Goal: Task Accomplishment & Management: Complete application form

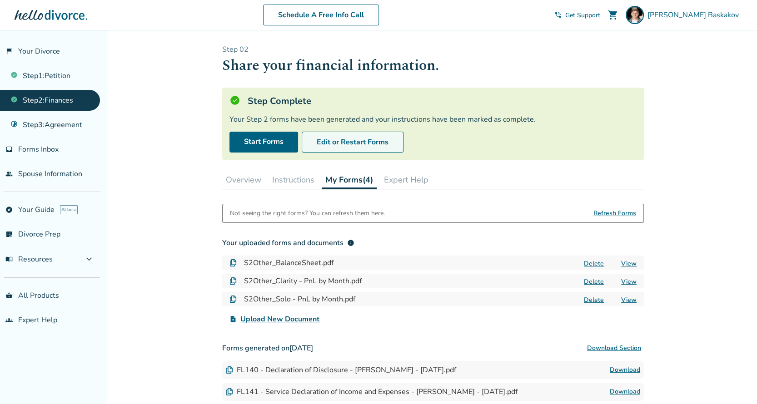
click at [347, 139] on button "Edit or Restart Forms" at bounding box center [353, 142] width 102 height 21
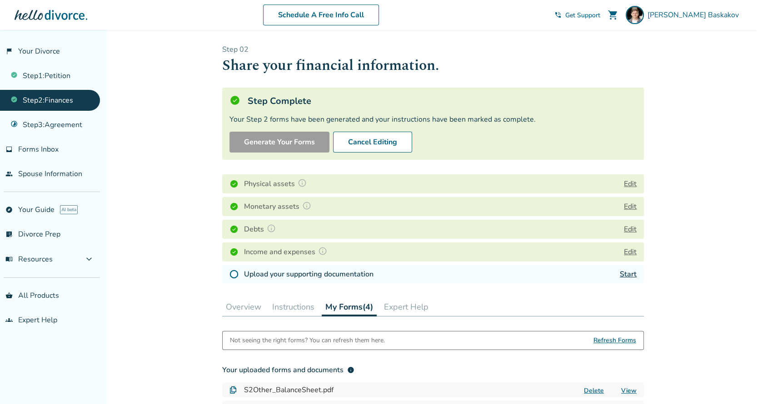
click at [630, 272] on link "Start" at bounding box center [628, 274] width 17 height 10
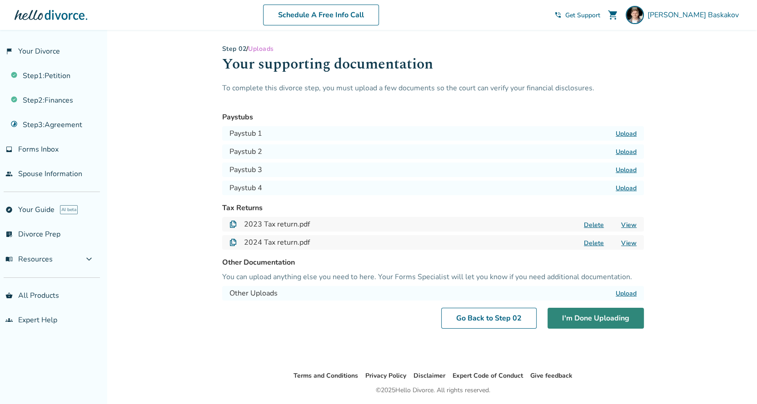
click at [587, 314] on button "I'm Done Uploading" at bounding box center [595, 318] width 96 height 21
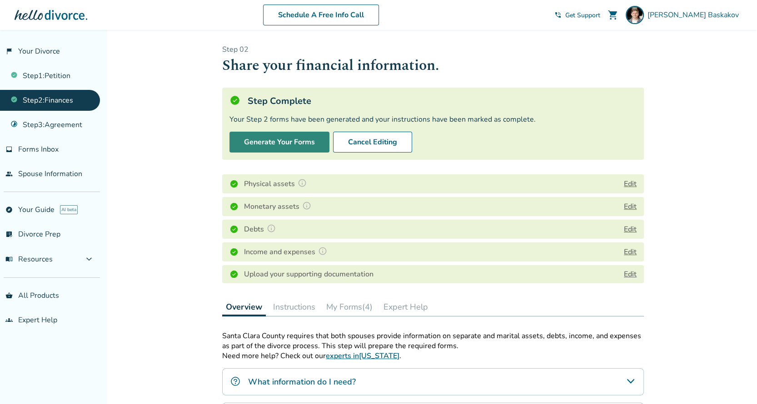
click at [273, 138] on button "Generate Your Forms" at bounding box center [279, 142] width 100 height 21
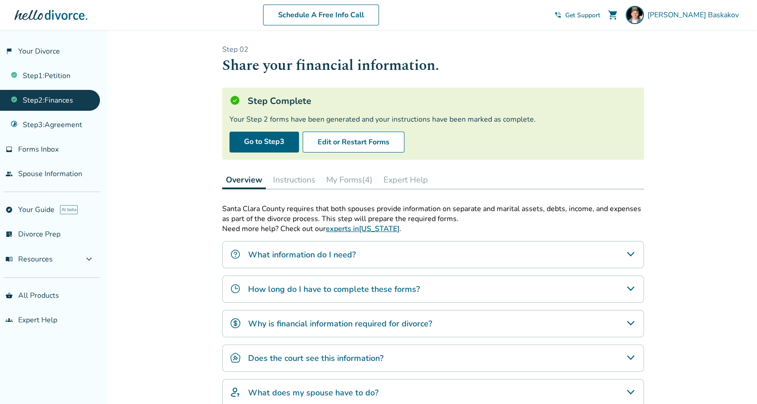
click at [358, 177] on button "My Forms (4)" at bounding box center [350, 180] width 54 height 18
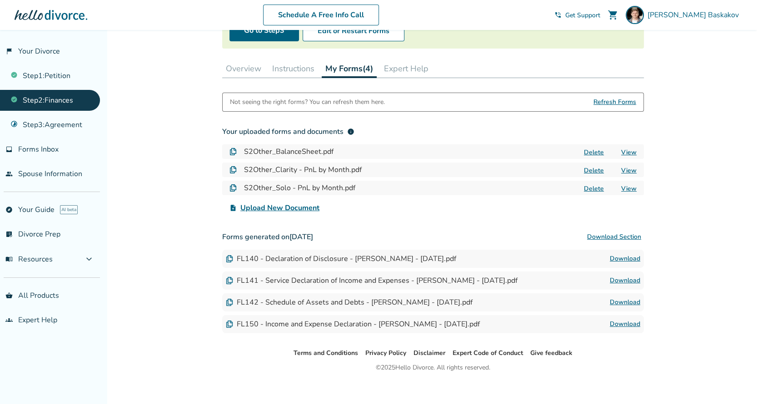
scroll to position [117, 0]
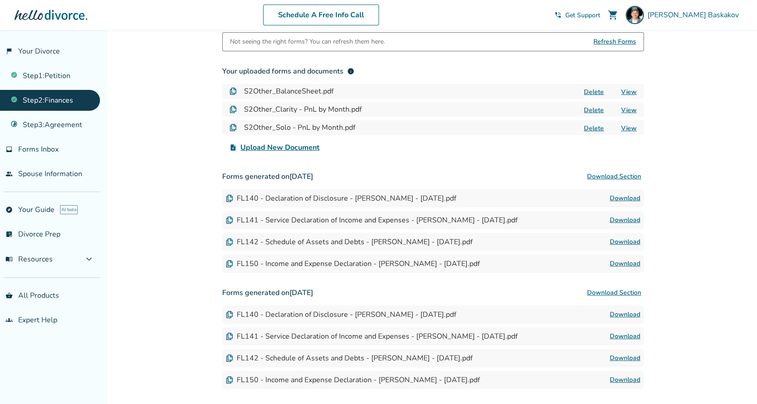
scroll to position [234, 0]
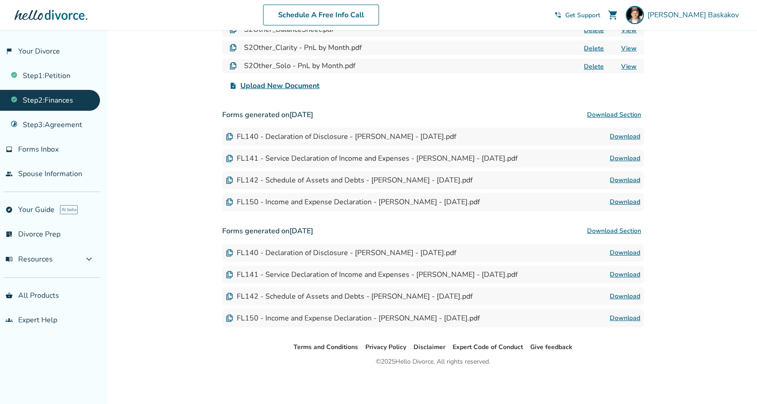
click at [629, 154] on link "Download" at bounding box center [625, 158] width 30 height 11
click at [626, 133] on link "Download" at bounding box center [625, 136] width 30 height 11
click at [627, 176] on link "Download" at bounding box center [625, 180] width 30 height 11
click at [628, 199] on link "Download" at bounding box center [625, 202] width 30 height 11
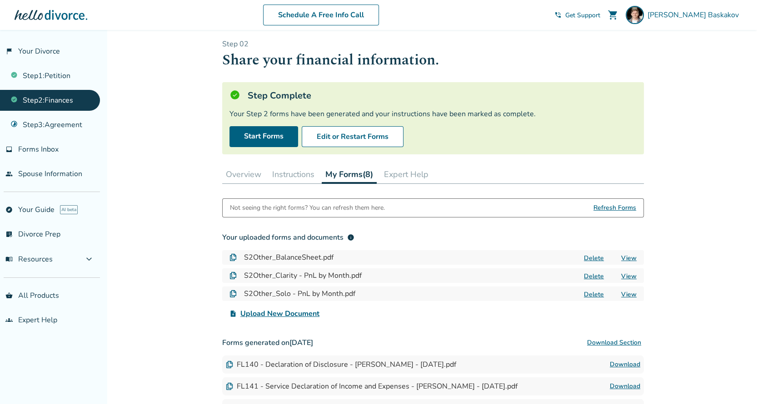
scroll to position [0, 0]
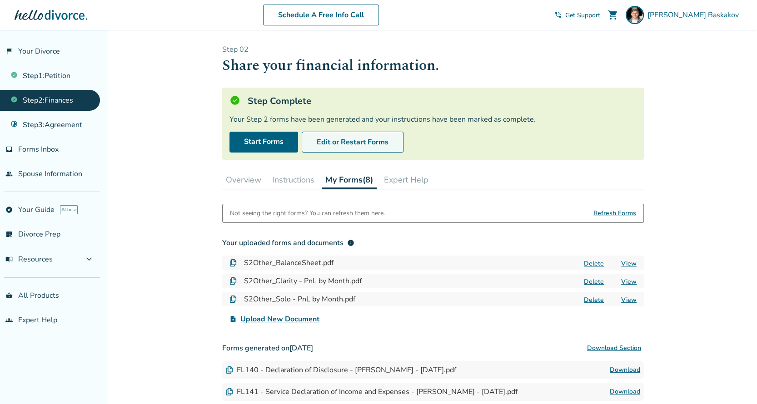
click at [347, 139] on button "Edit or Restart Forms" at bounding box center [353, 142] width 102 height 21
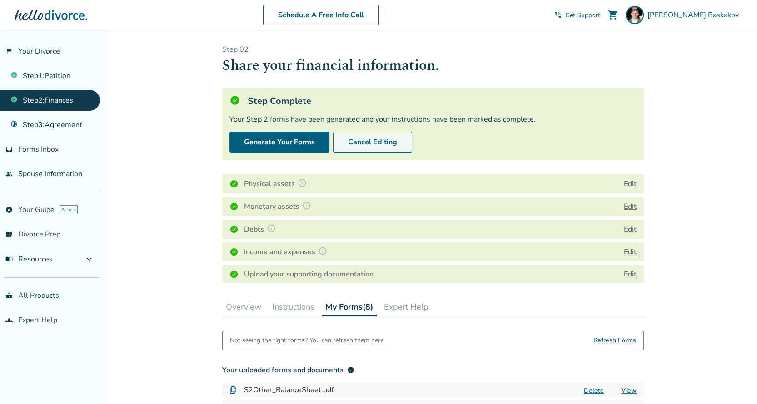
click at [379, 141] on button "Cancel Editing" at bounding box center [372, 142] width 79 height 21
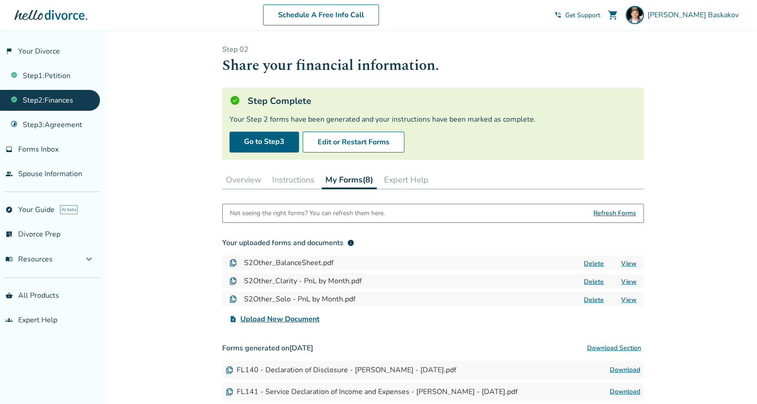
click at [242, 179] on button "Overview" at bounding box center [243, 180] width 43 height 18
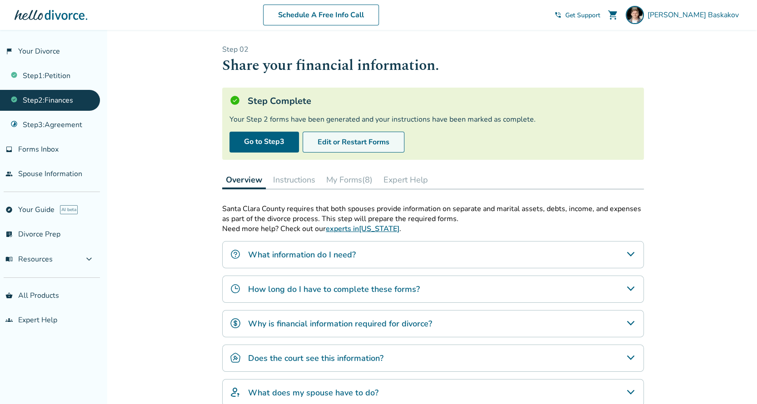
click at [365, 141] on button "Edit or Restart Forms" at bounding box center [354, 142] width 102 height 21
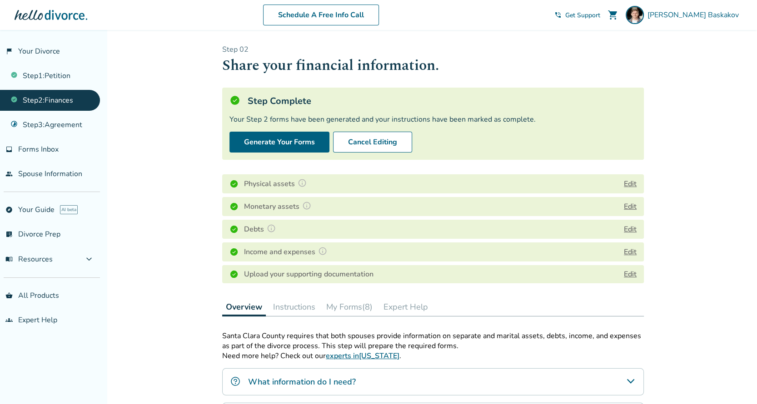
click at [631, 181] on button "Edit" at bounding box center [630, 184] width 13 height 11
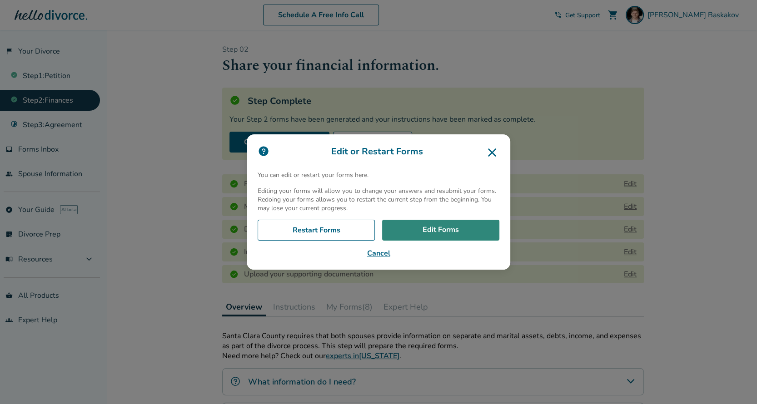
click at [441, 229] on link "Edit Forms" at bounding box center [440, 230] width 117 height 21
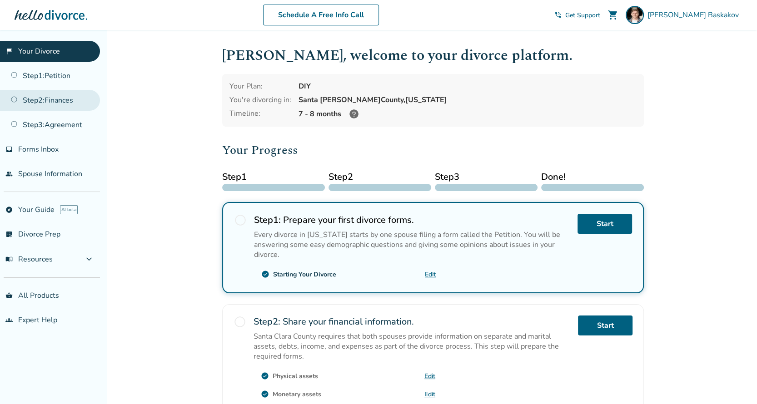
click at [61, 95] on link "Step 2 : Finances" at bounding box center [50, 100] width 100 height 21
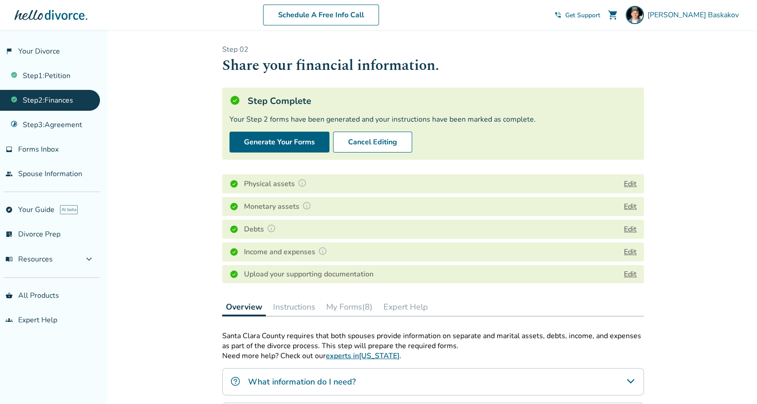
click at [632, 204] on button "Edit" at bounding box center [630, 206] width 13 height 11
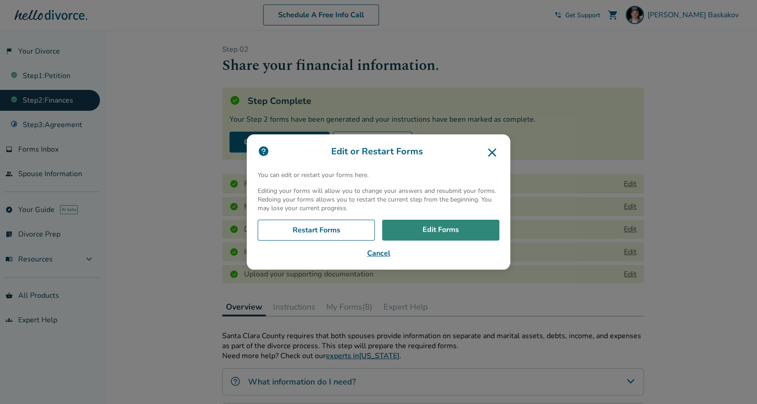
drag, startPoint x: 446, startPoint y: 226, endPoint x: 446, endPoint y: 221, distance: 5.0
click at [445, 227] on link "Edit Forms" at bounding box center [440, 230] width 117 height 21
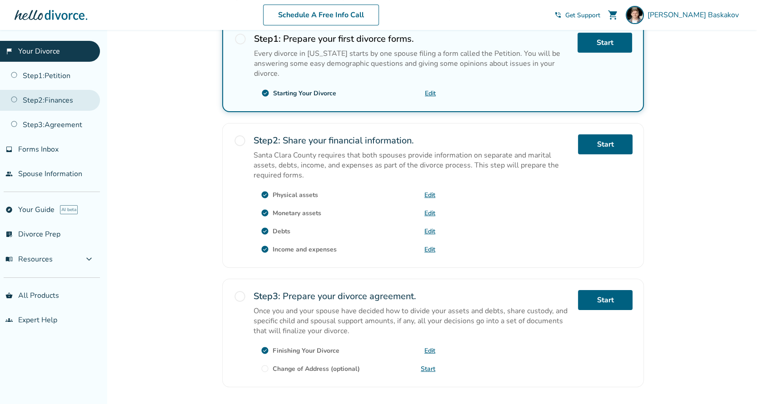
click at [48, 99] on link "Step 2 : Finances" at bounding box center [50, 100] width 100 height 21
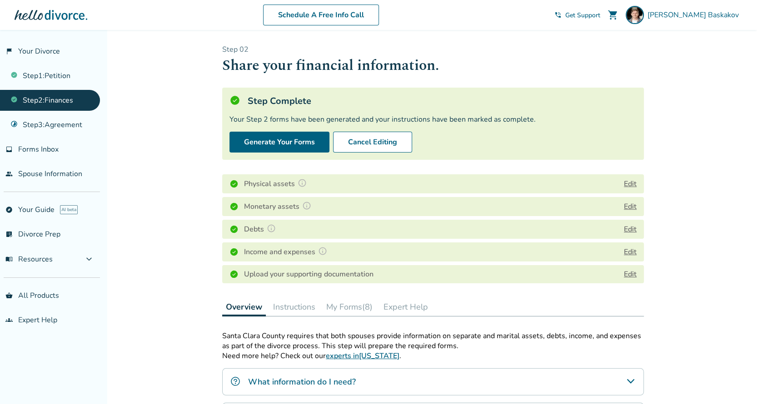
click at [630, 227] on button "Edit" at bounding box center [630, 229] width 13 height 11
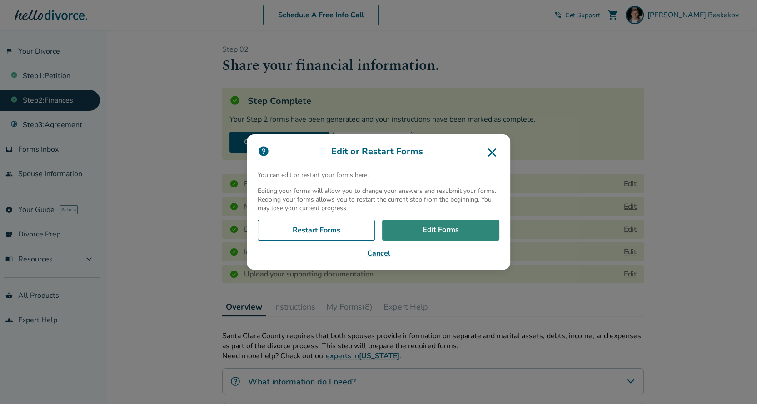
click at [454, 230] on link "Edit Forms" at bounding box center [440, 230] width 117 height 21
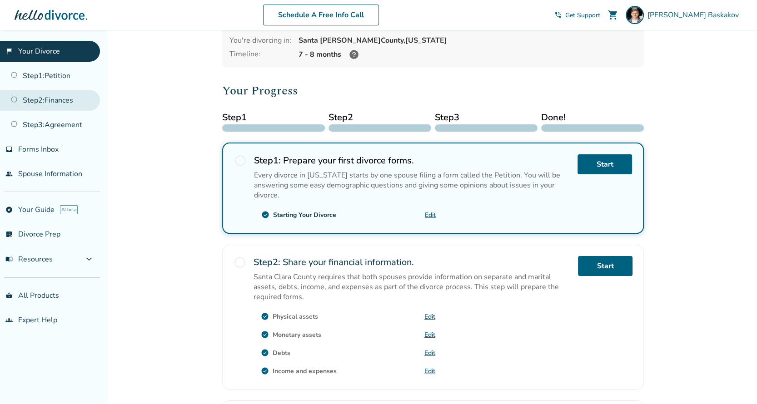
click at [50, 96] on link "Step 2 : Finances" at bounding box center [50, 100] width 100 height 21
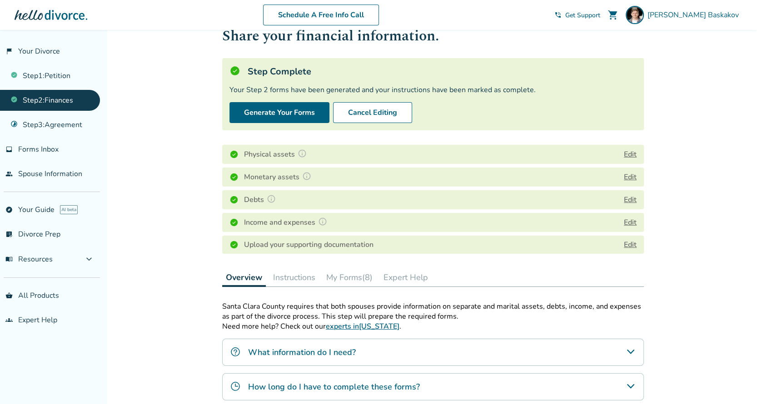
scroll to position [30, 0]
click at [297, 277] on button "Instructions" at bounding box center [294, 277] width 50 height 18
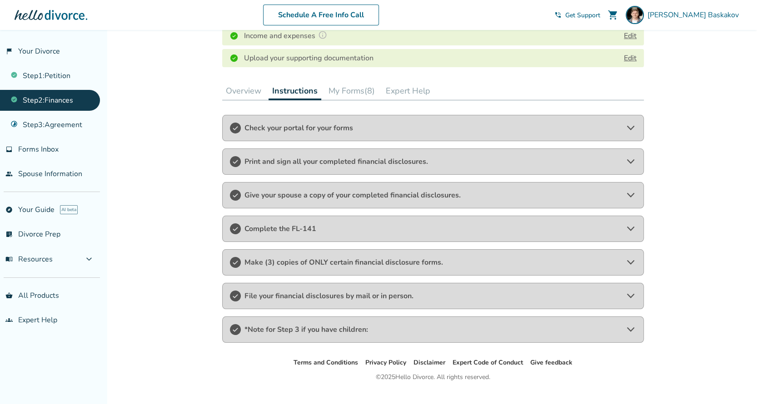
scroll to position [232, 0]
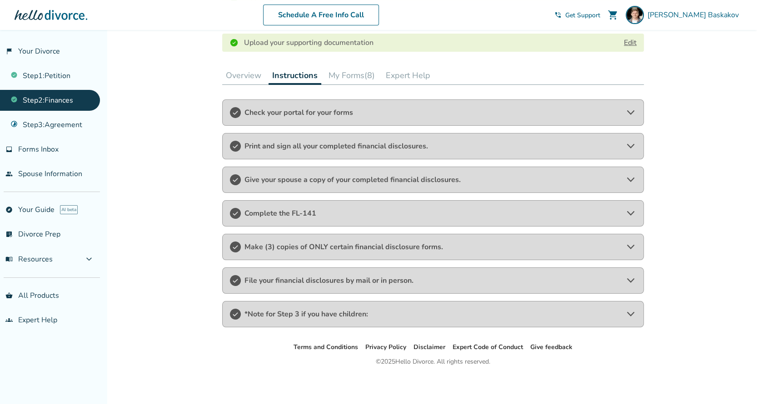
click at [369, 104] on div "Check your portal for your forms" at bounding box center [433, 112] width 422 height 26
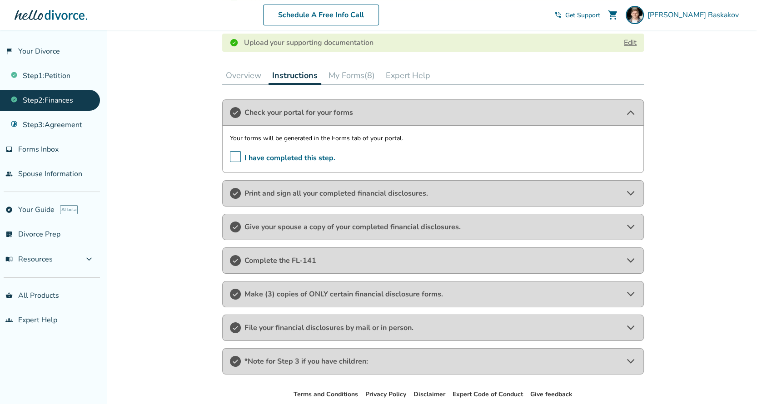
click at [369, 104] on div "Check your portal for your forms" at bounding box center [433, 112] width 422 height 26
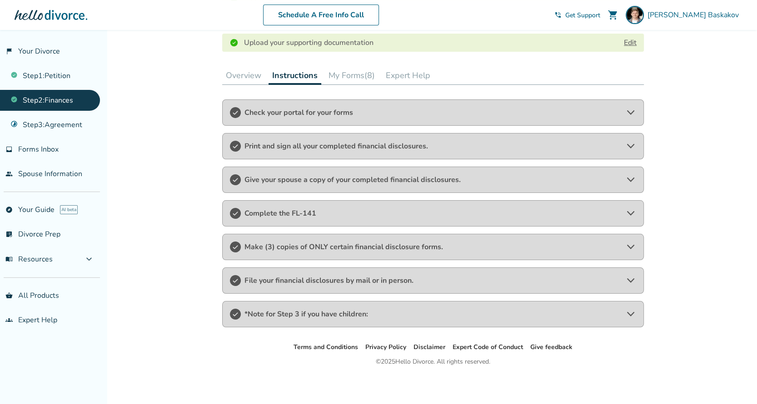
click at [327, 148] on span "Print and sign all your completed financial disclosures." at bounding box center [432, 146] width 377 height 10
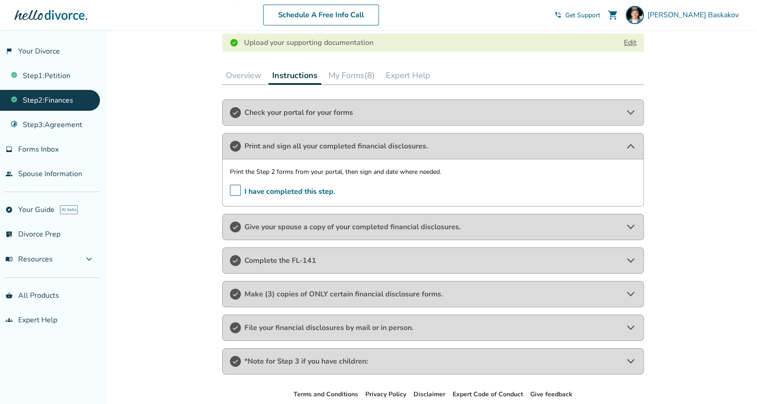
click at [328, 148] on span "Print and sign all your completed financial disclosures." at bounding box center [432, 146] width 377 height 10
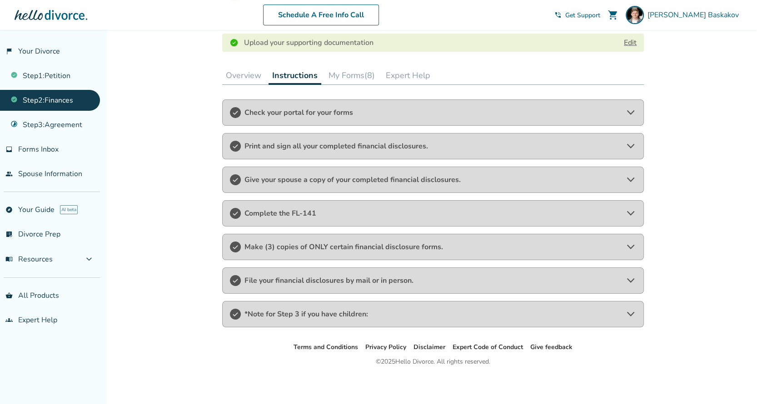
click at [320, 169] on div "Give your spouse a copy of your completed financial disclosures." at bounding box center [433, 180] width 422 height 26
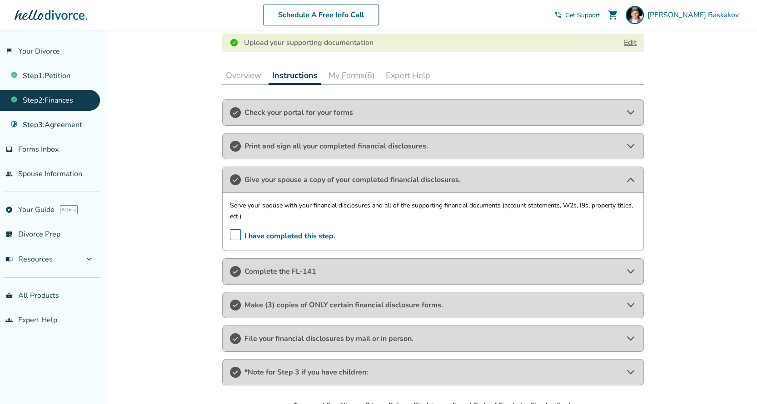
click at [385, 179] on span "Give your spouse a copy of your completed financial disclosures." at bounding box center [432, 180] width 377 height 10
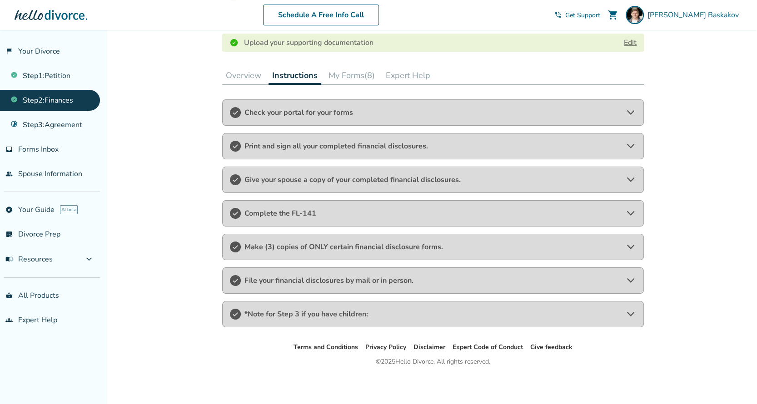
click at [385, 179] on span "Give your spouse a copy of your completed financial disclosures." at bounding box center [432, 180] width 377 height 10
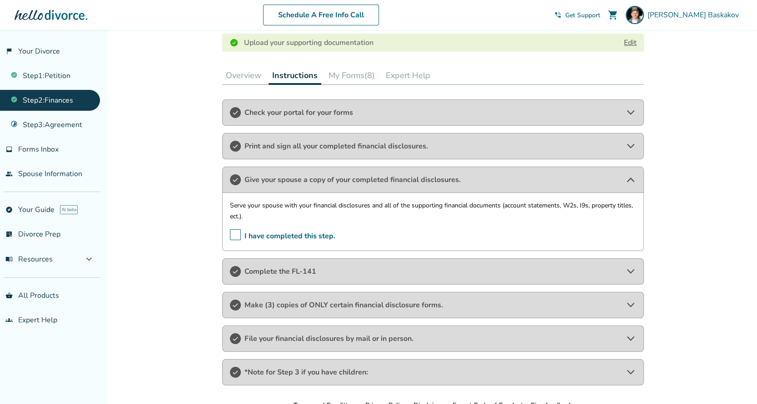
drag, startPoint x: 286, startPoint y: 175, endPoint x: 302, endPoint y: 205, distance: 33.7
click at [286, 175] on span "Give your spouse a copy of your completed financial disclosures." at bounding box center [432, 180] width 377 height 10
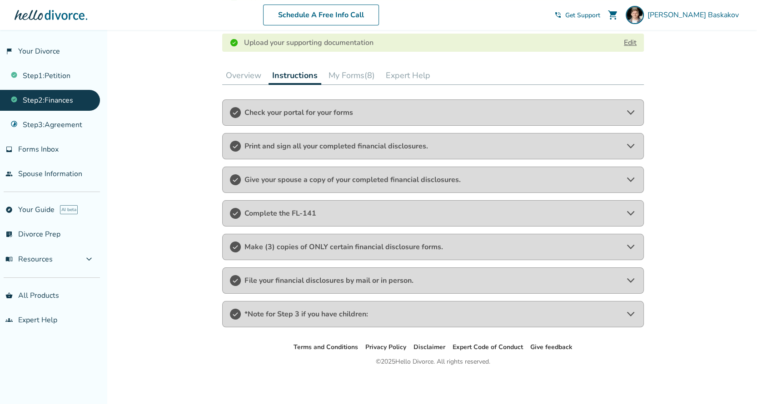
click at [292, 211] on span "Complete the FL-141" at bounding box center [432, 214] width 377 height 10
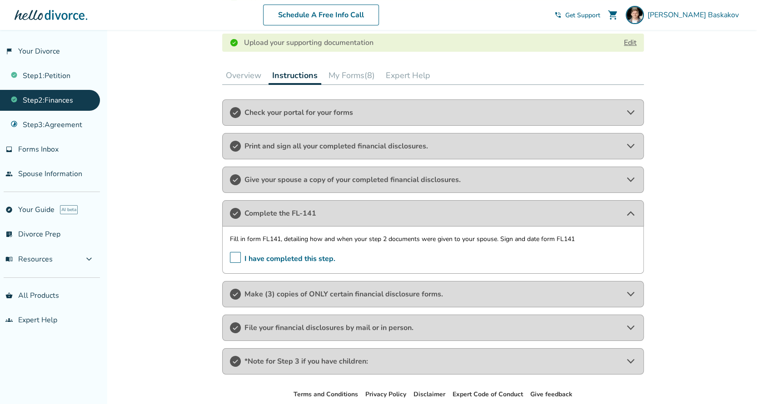
click at [359, 215] on span "Complete the FL-141" at bounding box center [432, 214] width 377 height 10
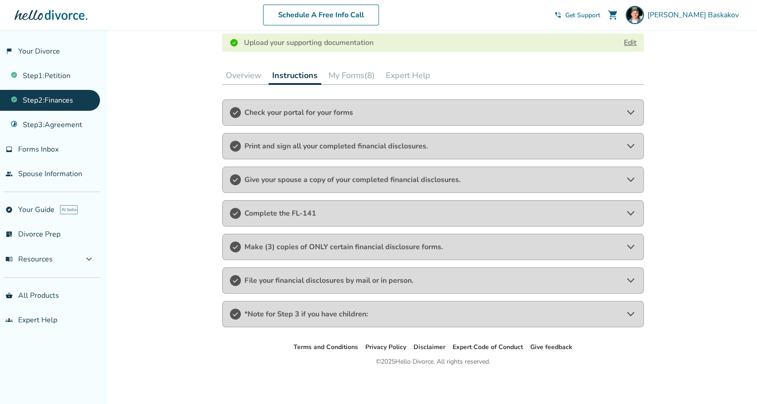
click at [281, 250] on span "Make (3) copies of ONLY certain financial disclosure forms." at bounding box center [432, 247] width 377 height 10
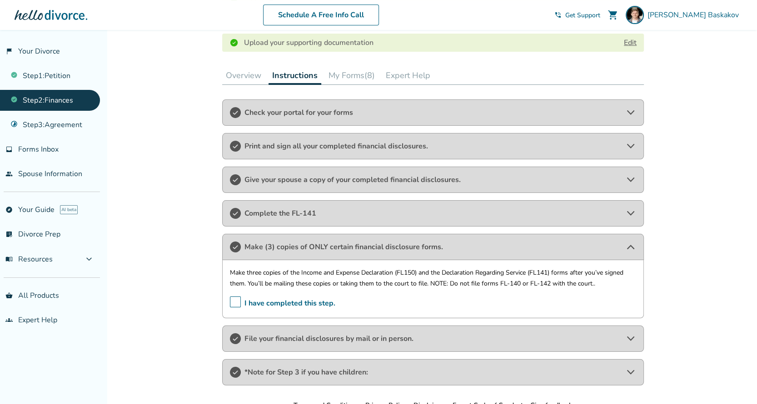
click at [436, 248] on span "Make (3) copies of ONLY certain financial disclosure forms." at bounding box center [432, 247] width 377 height 10
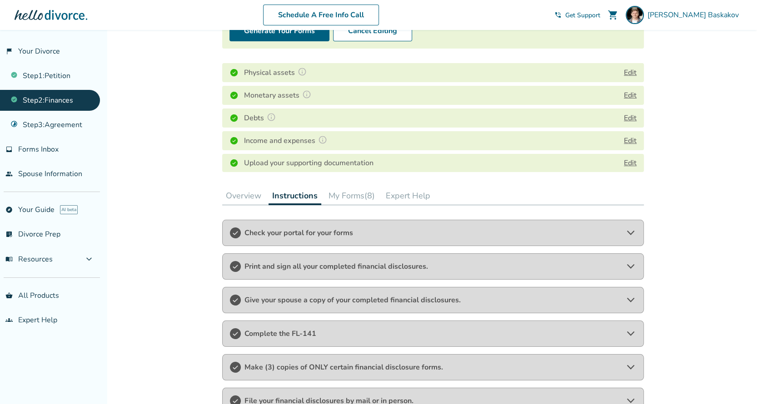
scroll to position [111, 0]
click at [632, 139] on button "Edit" at bounding box center [630, 141] width 13 height 11
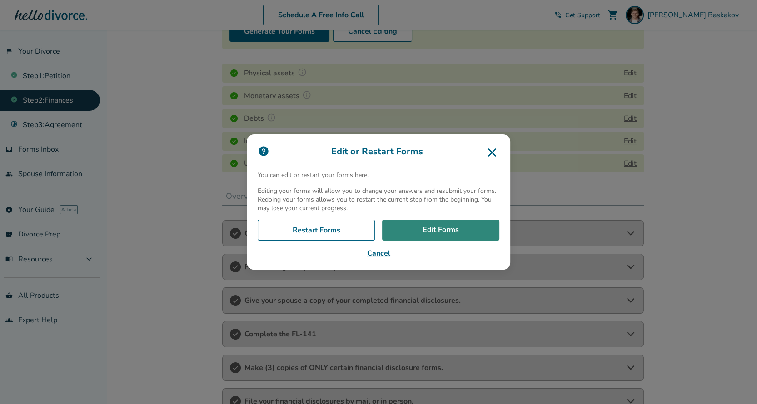
click at [450, 229] on link "Edit Forms" at bounding box center [440, 230] width 117 height 21
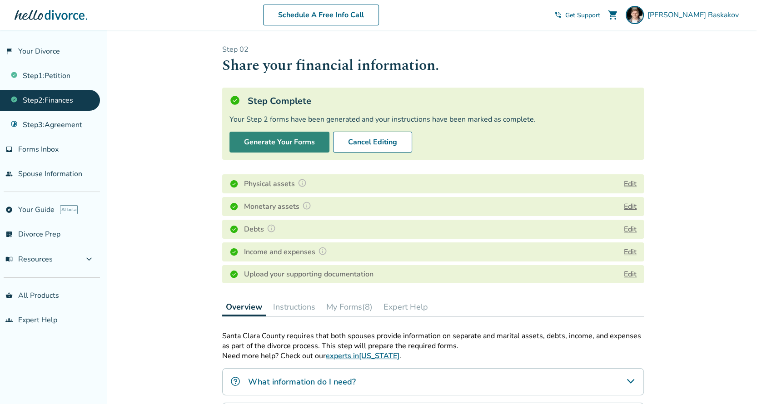
click at [279, 139] on button "Generate Your Forms" at bounding box center [279, 142] width 100 height 21
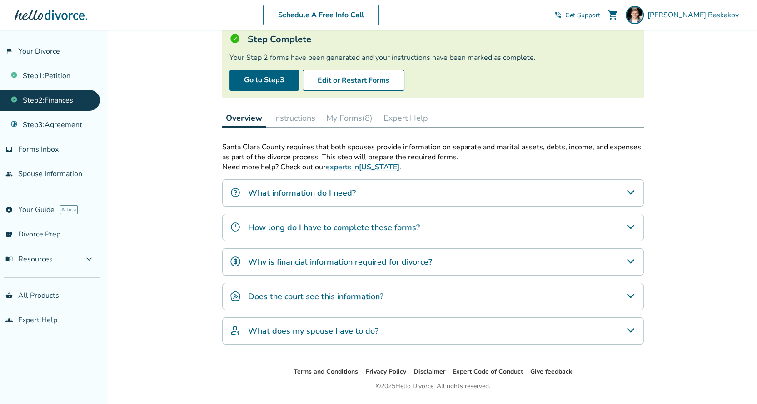
scroll to position [85, 0]
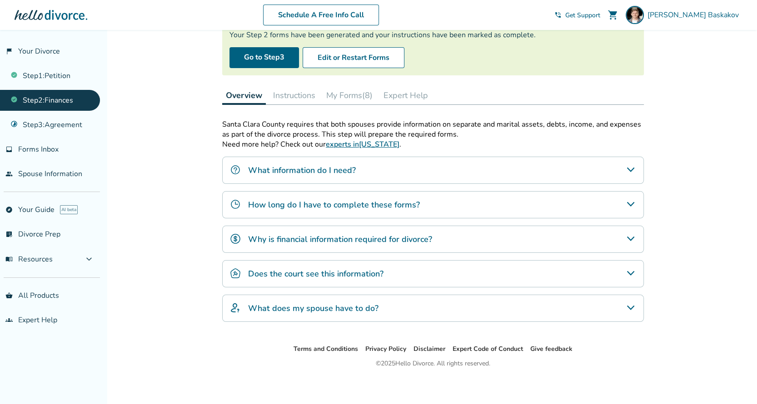
click at [355, 92] on button "My Forms (8)" at bounding box center [350, 95] width 54 height 18
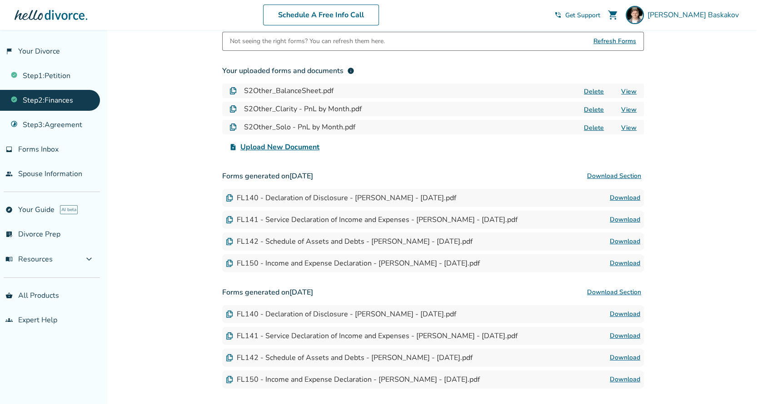
scroll to position [173, 0]
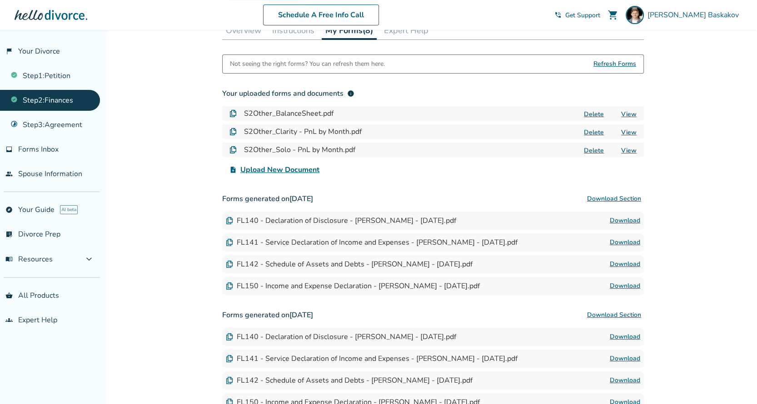
scroll to position [151, 0]
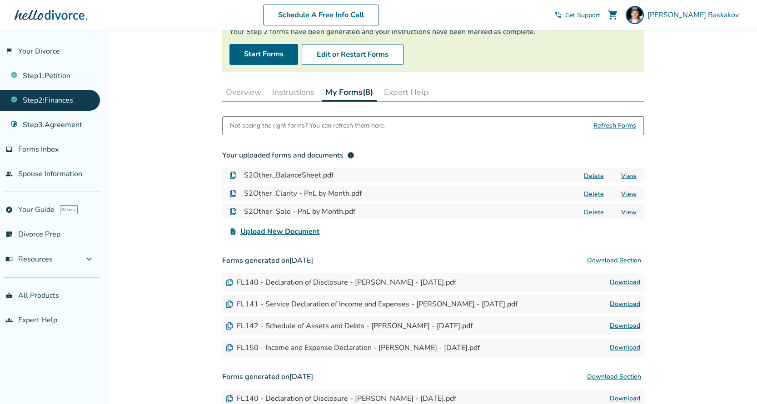
scroll to position [67, 0]
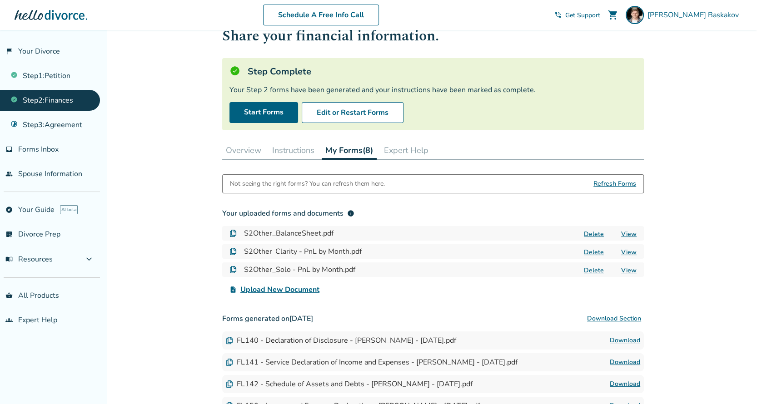
click at [709, 170] on div "Added to cart Step 0 2 Share your financial information. Step Complete Your Ste…" at bounding box center [378, 304] width 757 height 609
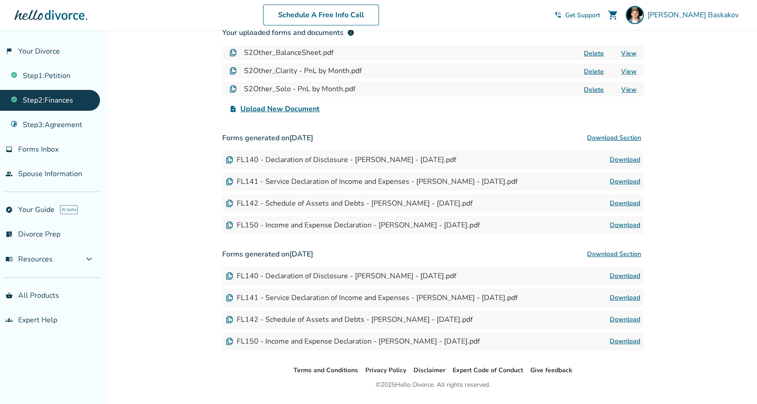
scroll to position [211, 0]
click at [627, 223] on link "Download" at bounding box center [625, 224] width 30 height 11
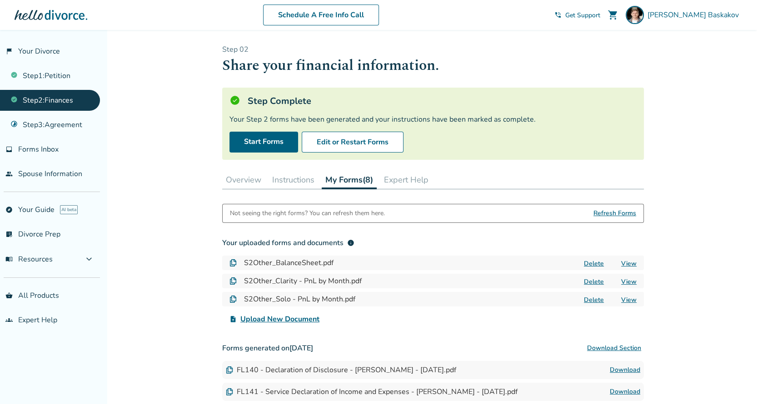
click at [287, 178] on button "Instructions" at bounding box center [294, 180] width 50 height 18
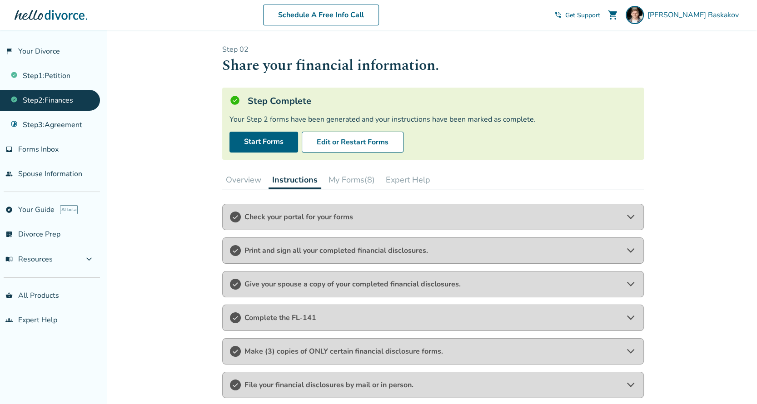
click at [344, 178] on button "My Forms (8)" at bounding box center [352, 180] width 54 height 18
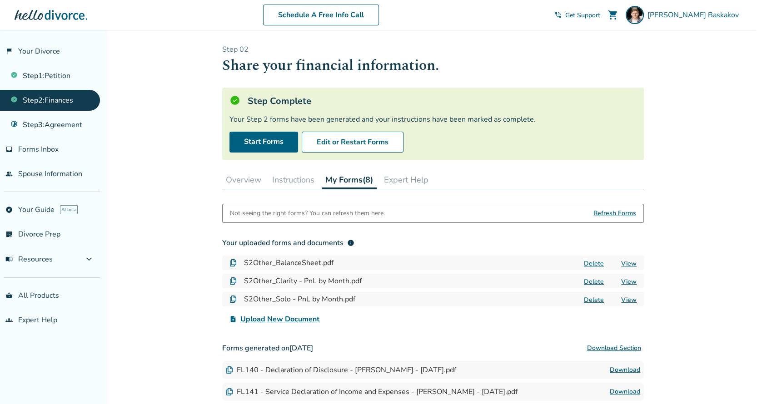
click at [409, 181] on button "Expert Help" at bounding box center [406, 180] width 52 height 18
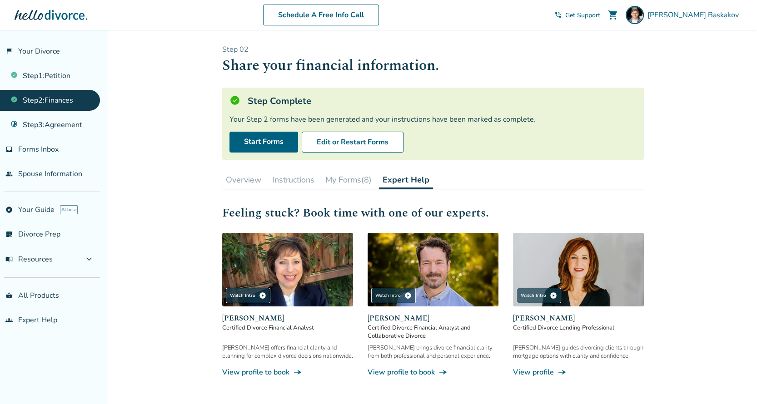
click at [343, 179] on button "My Forms (8)" at bounding box center [349, 180] width 54 height 18
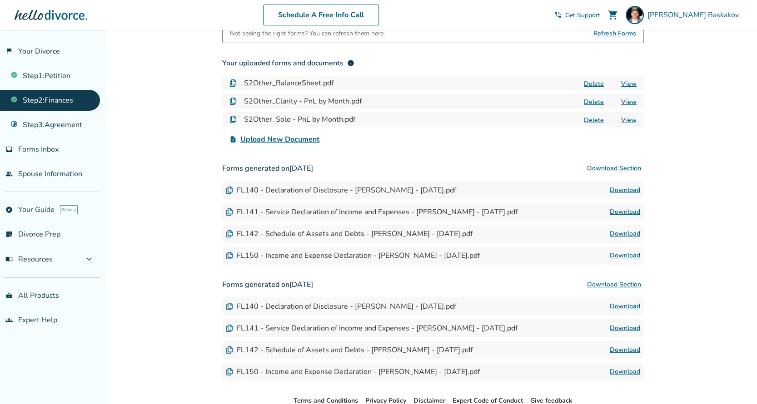
scroll to position [181, 0]
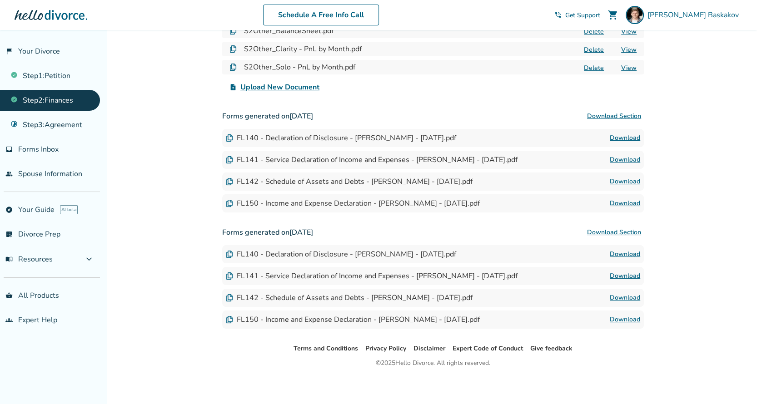
scroll to position [233, 0]
drag, startPoint x: 159, startPoint y: 279, endPoint x: 181, endPoint y: 257, distance: 31.2
click at [159, 279] on div "Added to cart Step 0 2 Share your financial information. Step Complete Your Ste…" at bounding box center [378, 101] width 757 height 609
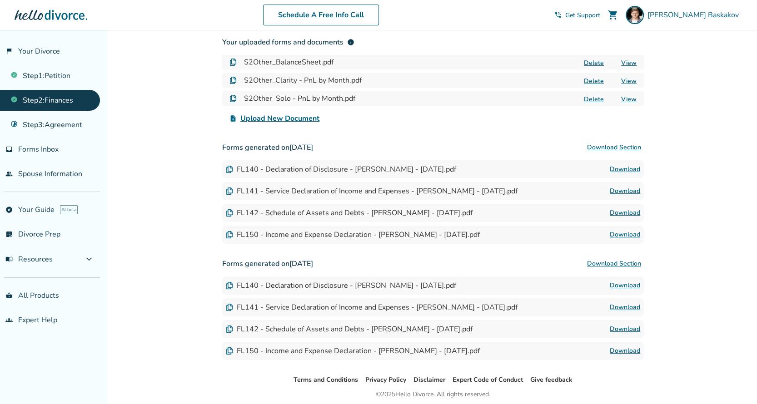
scroll to position [234, 0]
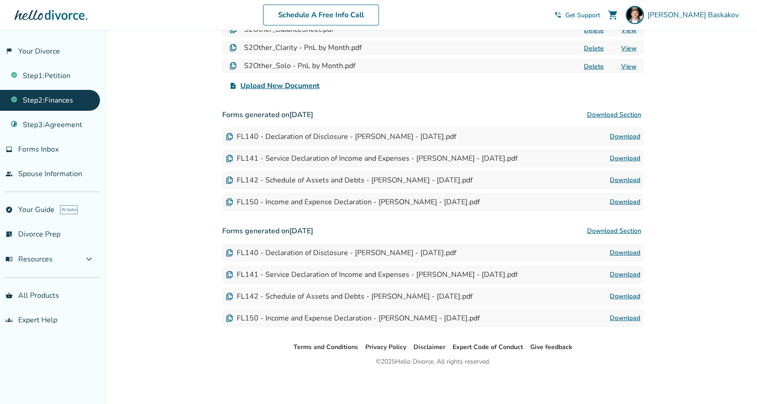
click at [631, 199] on link "Download" at bounding box center [625, 202] width 30 height 11
click at [623, 155] on link "Download" at bounding box center [625, 158] width 30 height 11
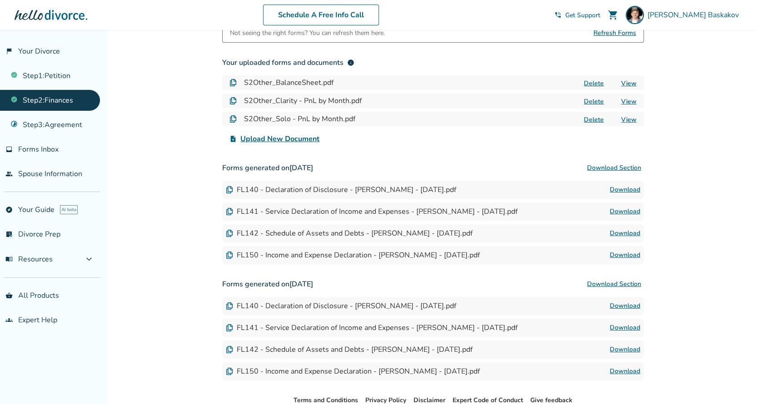
scroll to position [181, 0]
click at [629, 228] on link "Download" at bounding box center [625, 232] width 30 height 11
click at [624, 185] on link "Download" at bounding box center [625, 189] width 30 height 11
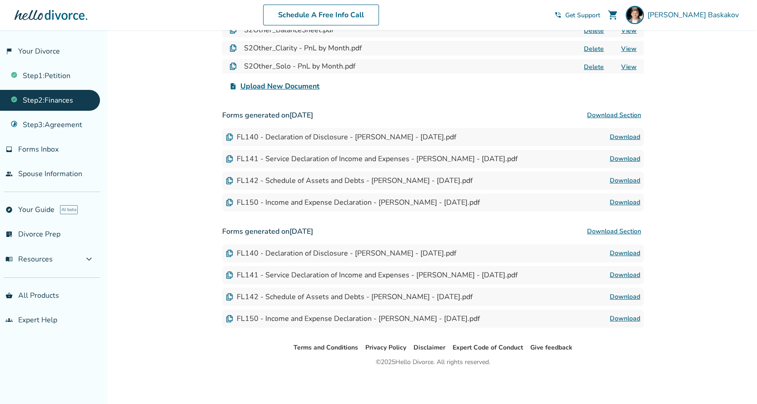
scroll to position [234, 0]
click at [623, 198] on link "Download" at bounding box center [625, 202] width 30 height 11
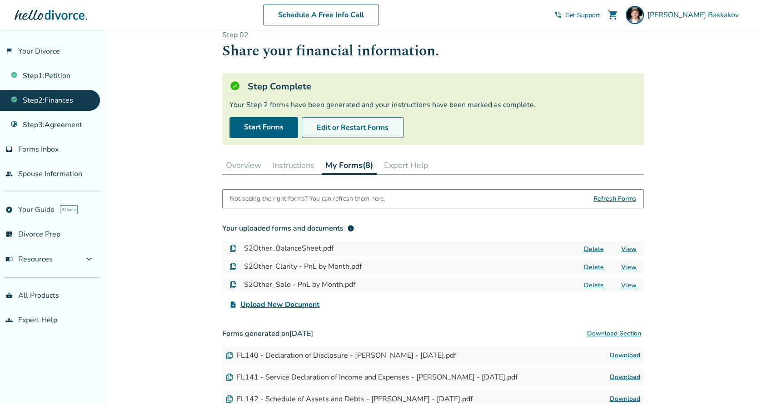
scroll to position [0, 0]
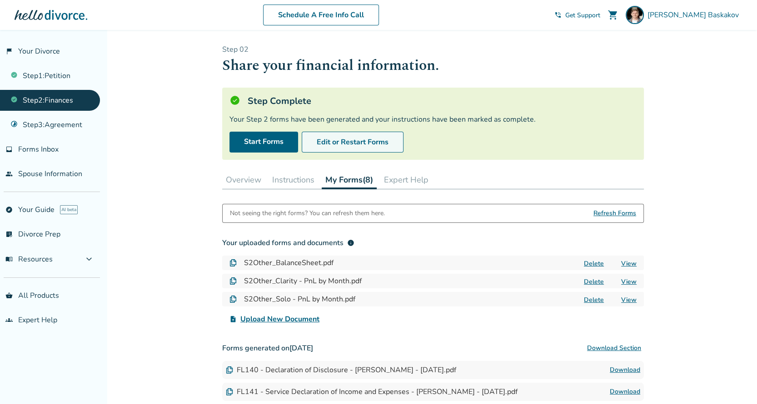
click at [353, 141] on button "Edit or Restart Forms" at bounding box center [353, 142] width 102 height 21
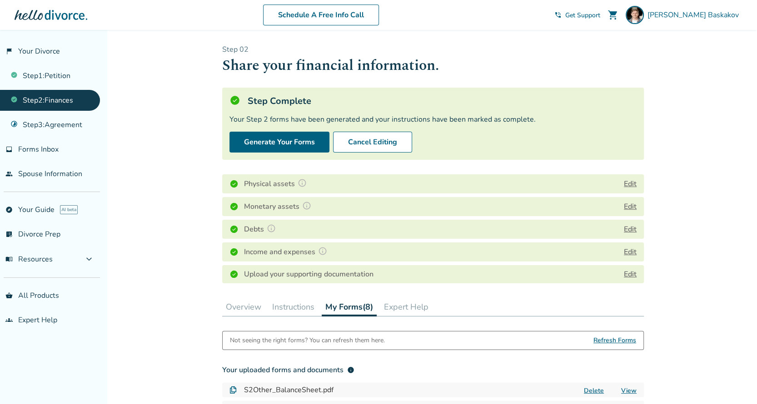
click at [627, 179] on button "Edit" at bounding box center [630, 184] width 13 height 11
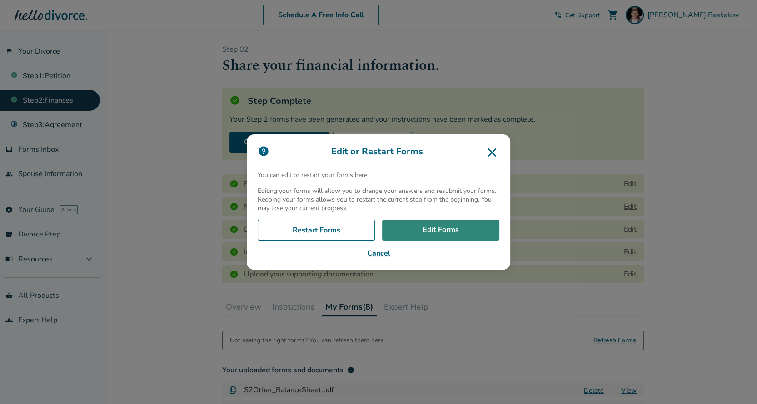
click at [444, 229] on link "Edit Forms" at bounding box center [440, 230] width 117 height 21
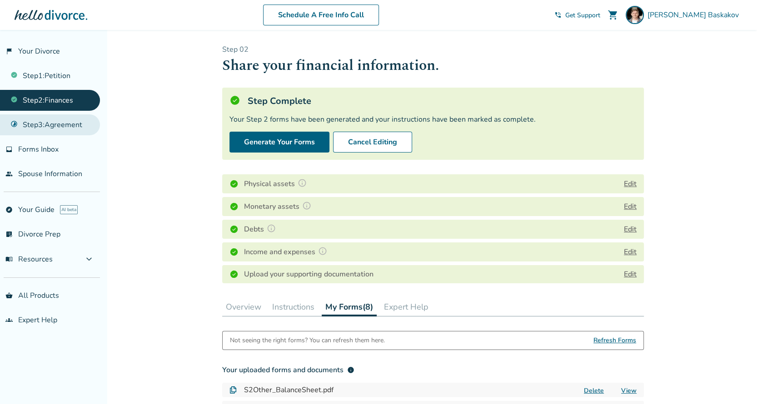
click at [71, 124] on link "Step 3 : Agreement" at bounding box center [50, 124] width 100 height 21
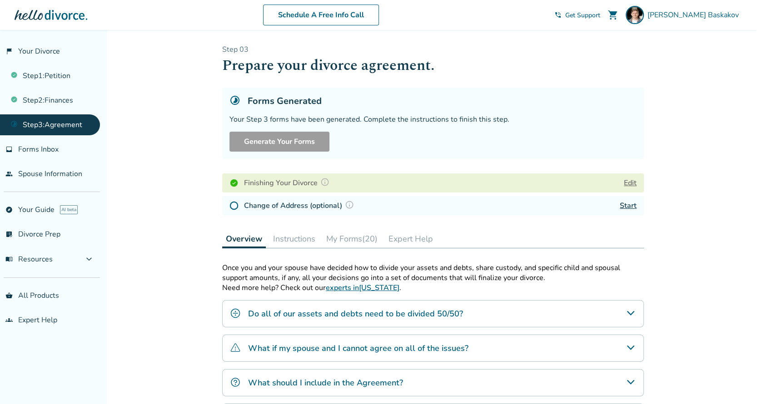
click at [346, 239] on button "My Forms (20)" at bounding box center [352, 239] width 59 height 18
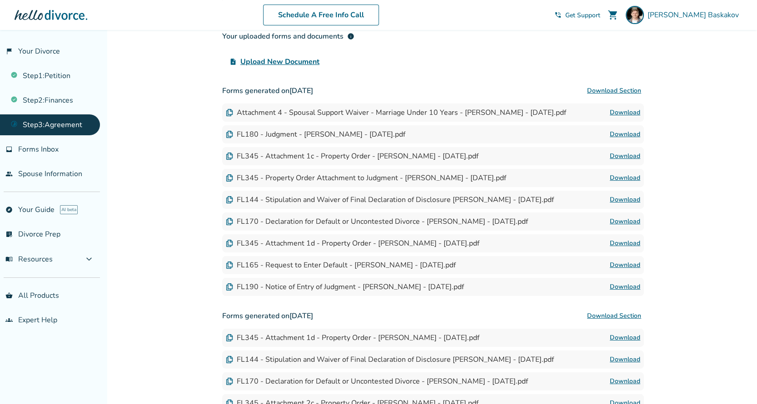
scroll to position [265, 0]
drag, startPoint x: 348, startPoint y: 266, endPoint x: 263, endPoint y: 266, distance: 84.5
click at [263, 266] on div "FL165 - Request to Enter Default - [PERSON_NAME] - [DATE].pdf" at bounding box center [341, 266] width 230 height 10
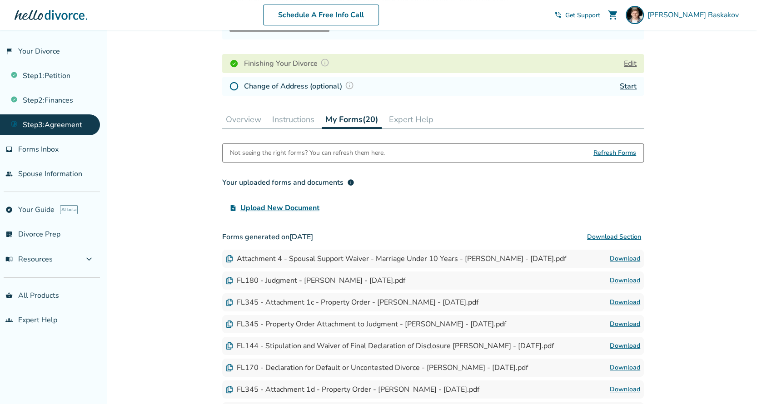
scroll to position [83, 0]
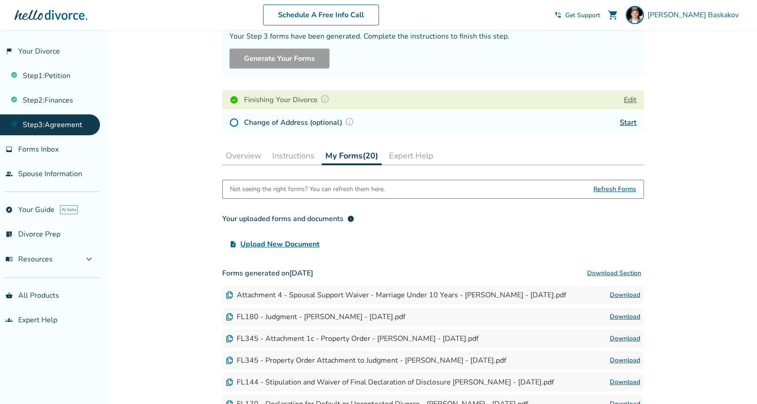
click at [296, 155] on button "Instructions" at bounding box center [294, 156] width 50 height 18
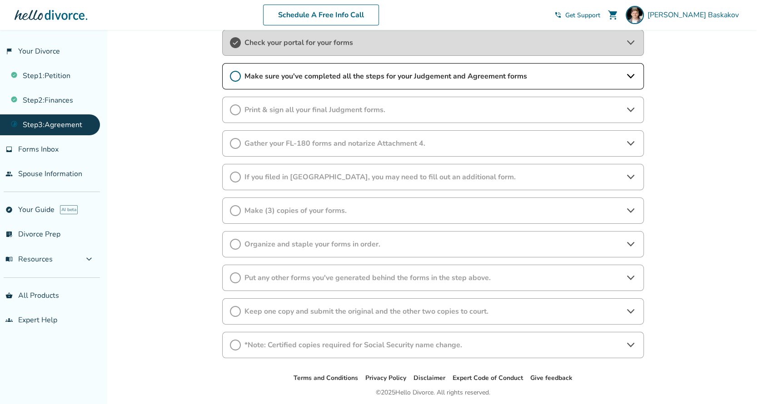
scroll to position [234, 0]
click at [331, 340] on span "*Note: Certified copies required for Social Security name change." at bounding box center [432, 345] width 377 height 10
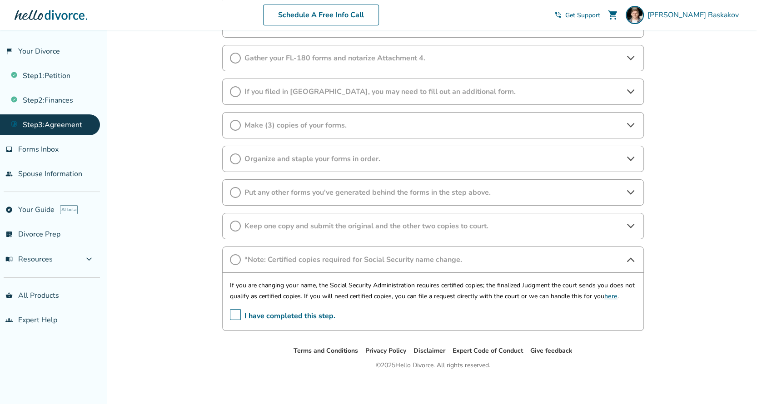
scroll to position [322, 0]
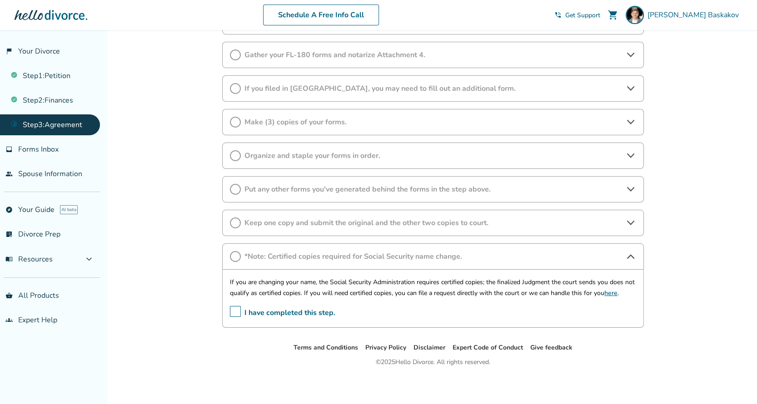
click at [234, 308] on span "I have completed this step." at bounding box center [282, 313] width 105 height 14
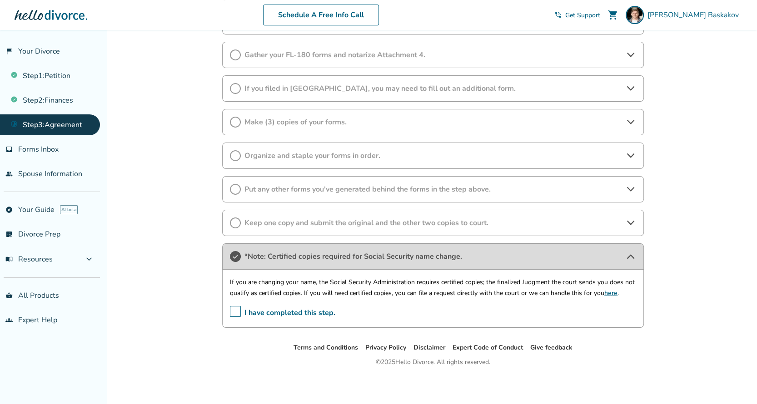
click at [313, 224] on span "Keep one copy and submit the original and the other two copies to court." at bounding box center [432, 223] width 377 height 10
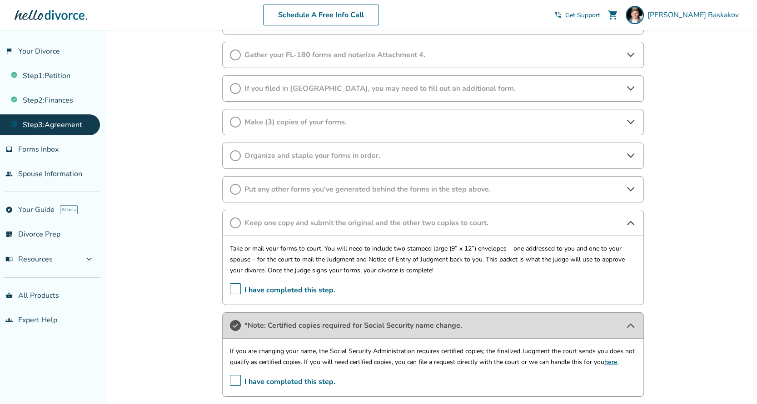
click at [439, 222] on span "Keep one copy and submit the original and the other two copies to court." at bounding box center [432, 223] width 377 height 10
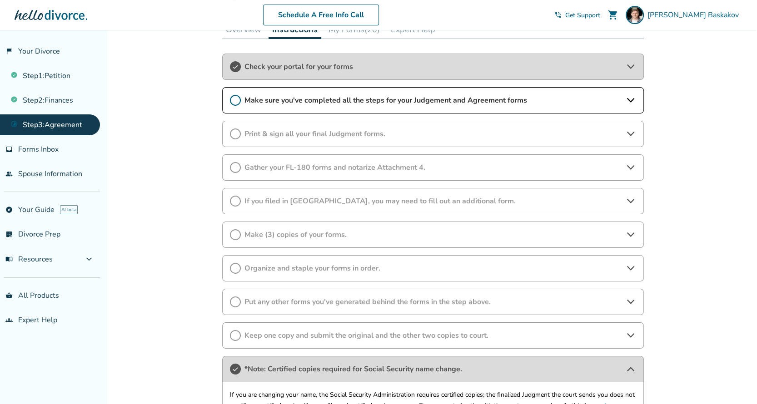
scroll to position [209, 0]
drag, startPoint x: 313, startPoint y: 199, endPoint x: 321, endPoint y: 199, distance: 8.2
click at [313, 199] on span "If you filed in [GEOGRAPHIC_DATA], you may need to fill out an additional form." at bounding box center [432, 202] width 377 height 10
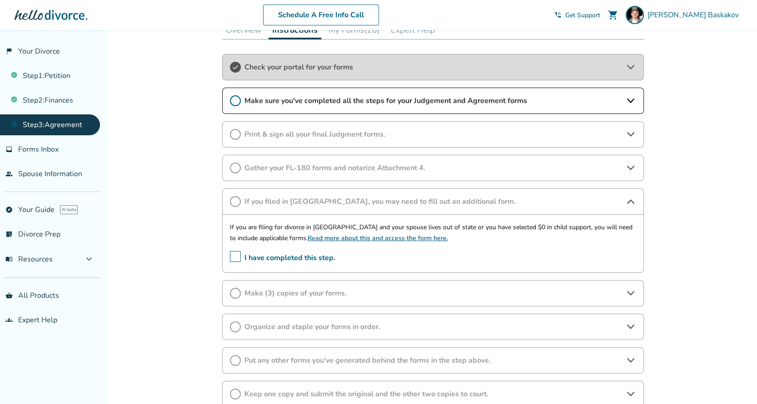
click at [234, 256] on span "I have completed this step." at bounding box center [282, 258] width 105 height 14
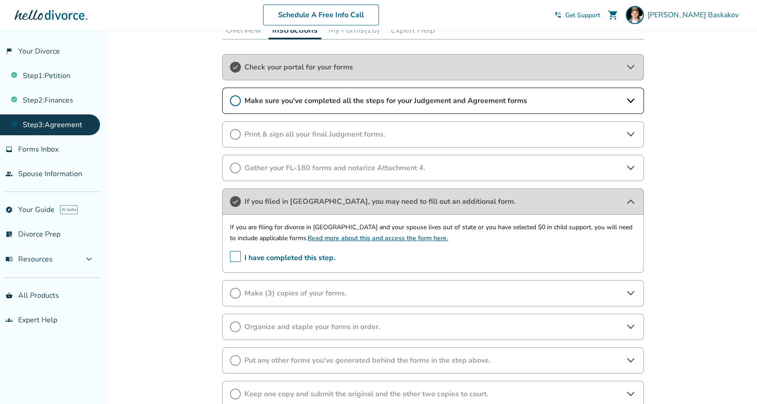
click at [432, 198] on span "If you filed in [GEOGRAPHIC_DATA], you may need to fill out an additional form." at bounding box center [432, 202] width 377 height 10
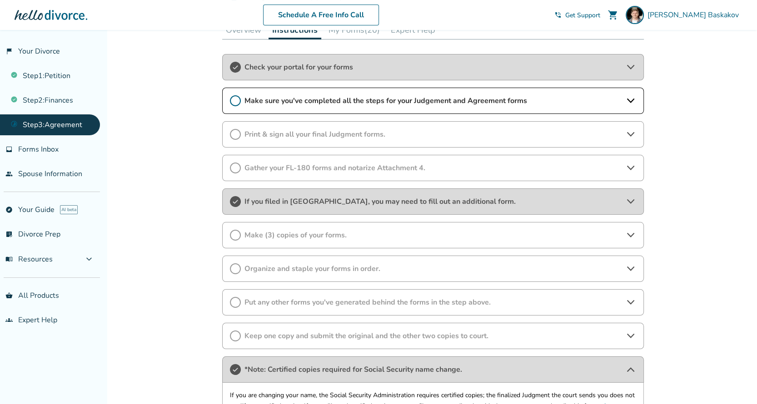
click at [389, 100] on span "Make sure you've completed all the steps for your Judgement and Agreement forms" at bounding box center [432, 101] width 377 height 10
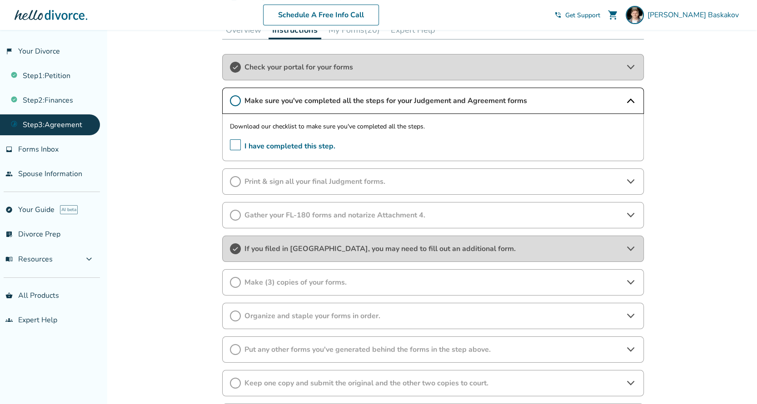
click at [399, 70] on span "Check your portal for your forms" at bounding box center [432, 67] width 377 height 10
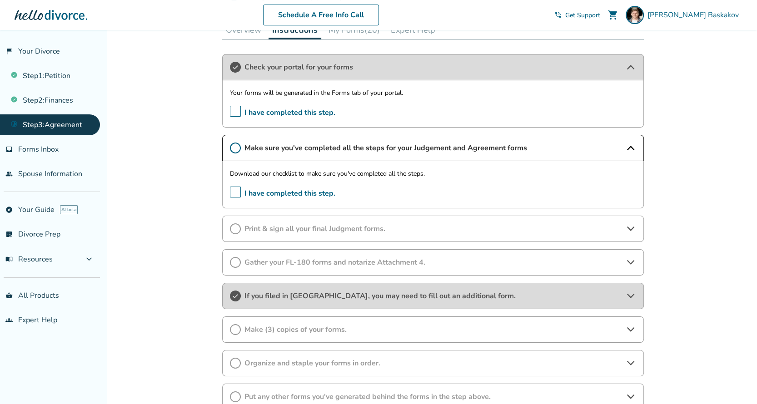
click at [399, 70] on span "Check your portal for your forms" at bounding box center [432, 67] width 377 height 10
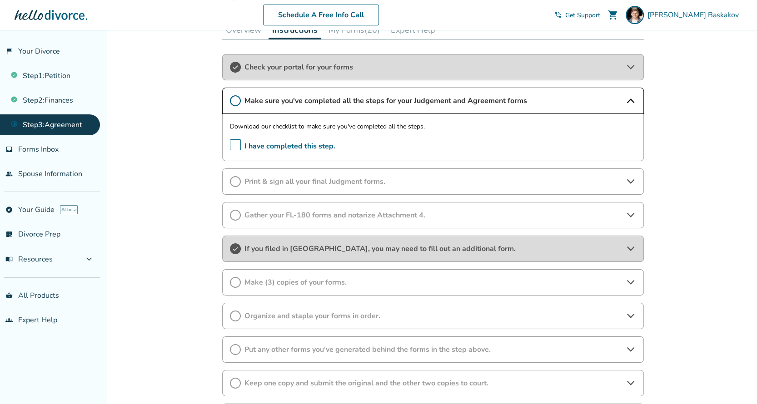
click at [370, 96] on span "Make sure you've completed all the steps for your Judgement and Agreement forms" at bounding box center [432, 101] width 377 height 10
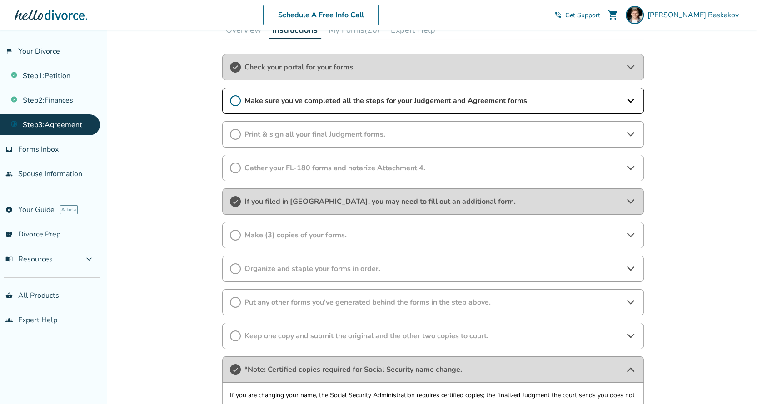
click at [370, 96] on span "Make sure you've completed all the steps for your Judgement and Agreement forms" at bounding box center [432, 101] width 377 height 10
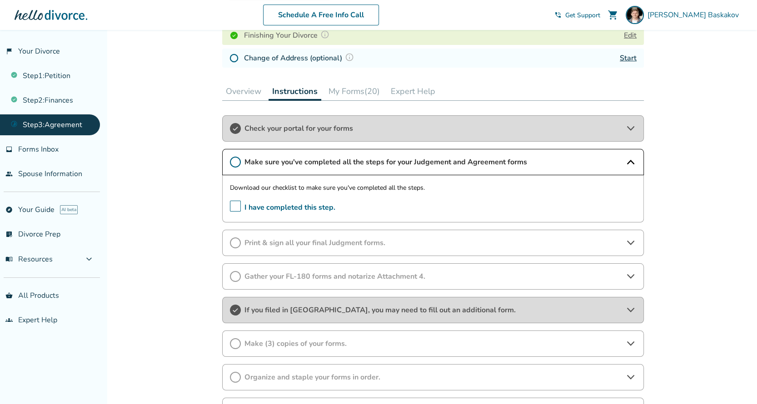
scroll to position [148, 0]
click at [353, 94] on button "My Forms (20)" at bounding box center [354, 91] width 59 height 18
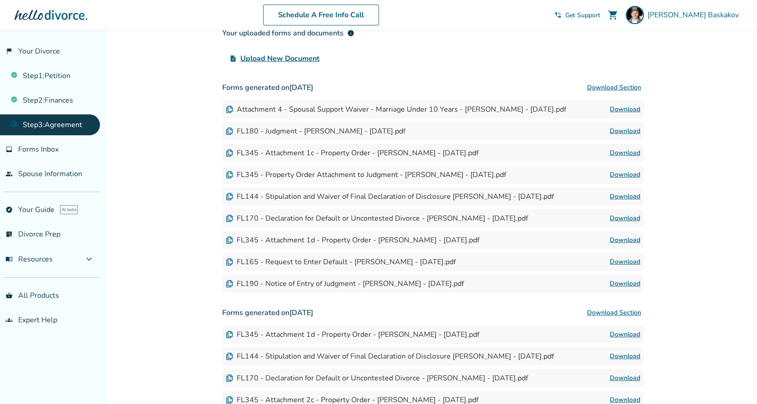
scroll to position [269, 0]
drag, startPoint x: 264, startPoint y: 174, endPoint x: 395, endPoint y: 175, distance: 130.9
click at [395, 175] on div "FL345 - Property Order Attachment to Judgment - [PERSON_NAME] - [DATE].pdf" at bounding box center [366, 175] width 280 height 10
copy div "Property Order Attachment to Judgment"
click at [179, 254] on div "Added to cart Step 0 3 Prepare your divorce agreement. Forms Generated Your Ste…" at bounding box center [378, 200] width 757 height 879
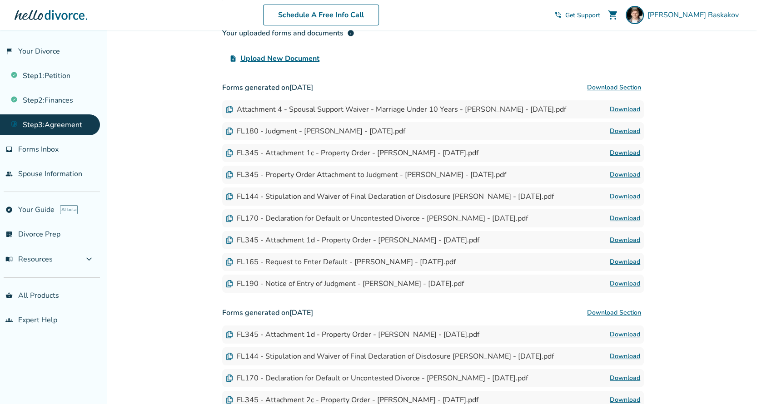
click at [625, 127] on link "Download" at bounding box center [625, 131] width 30 height 11
click at [623, 193] on link "Download" at bounding box center [625, 196] width 30 height 11
drag, startPoint x: 624, startPoint y: 279, endPoint x: 629, endPoint y: 279, distance: 5.0
click at [624, 279] on link "Download" at bounding box center [625, 284] width 30 height 11
drag, startPoint x: 152, startPoint y: 262, endPoint x: 223, endPoint y: 268, distance: 71.1
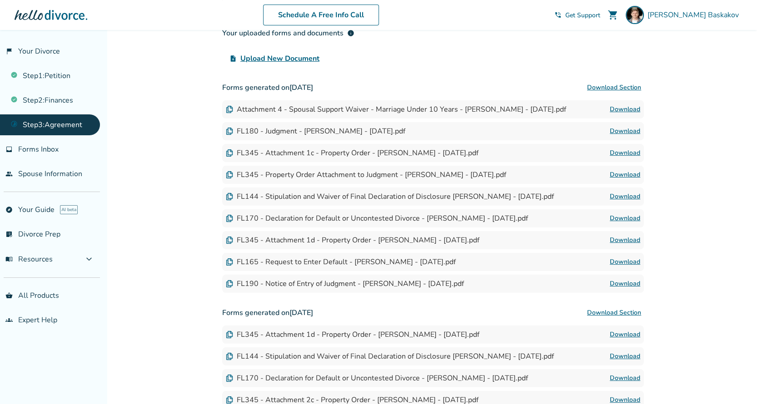
click at [152, 262] on div "Added to cart Step 0 3 Prepare your divorce agreement. Forms Generated Your Ste…" at bounding box center [378, 200] width 757 height 879
click at [618, 258] on link "Download" at bounding box center [625, 262] width 30 height 11
drag, startPoint x: 235, startPoint y: 175, endPoint x: 258, endPoint y: 175, distance: 22.7
click at [258, 175] on div "FL345 - Property Order Attachment to Judgment - [PERSON_NAME] - [DATE].pdf" at bounding box center [366, 175] width 280 height 10
copy div "FL345"
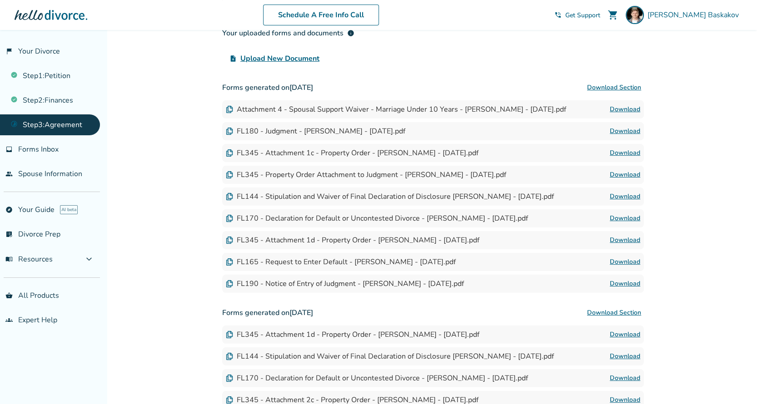
click at [629, 171] on link "Download" at bounding box center [625, 174] width 30 height 11
click at [625, 151] on link "Download" at bounding box center [625, 153] width 30 height 11
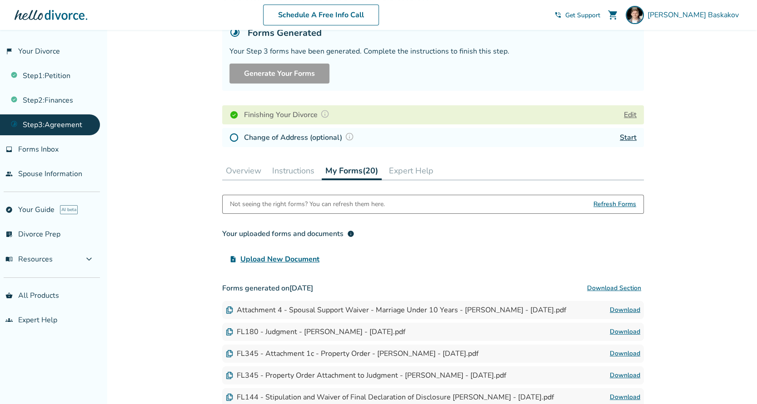
scroll to position [0, 0]
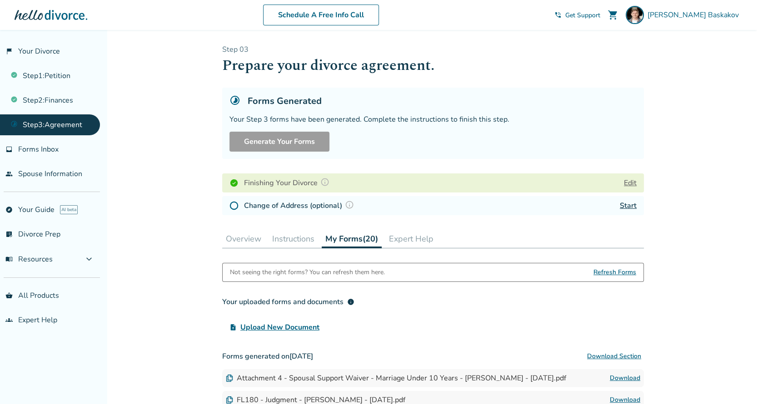
click at [272, 100] on h5 "Forms Generated" at bounding box center [285, 101] width 74 height 12
click at [241, 187] on div "Finishing Your Divorce" at bounding box center [280, 183] width 103 height 12
click at [632, 180] on button "Edit" at bounding box center [630, 183] width 13 height 11
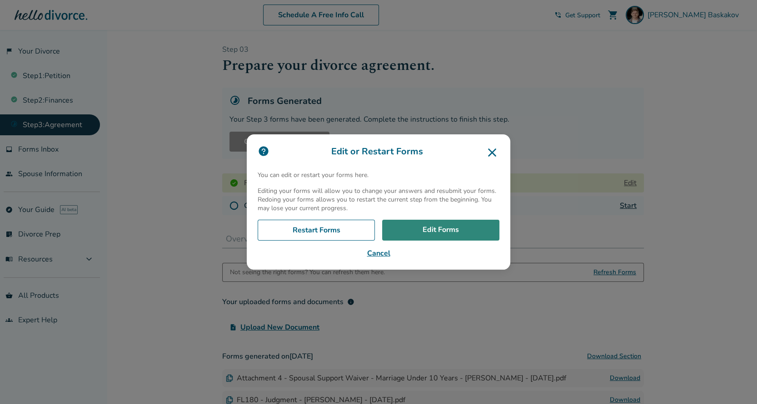
click at [434, 227] on link "Edit Forms" at bounding box center [440, 230] width 117 height 21
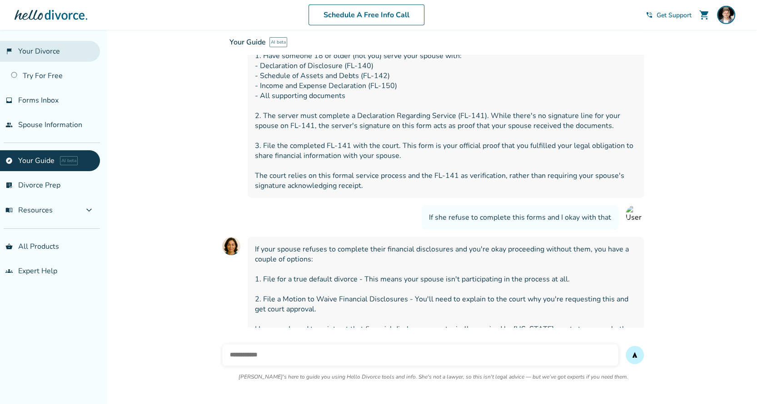
scroll to position [6624, 0]
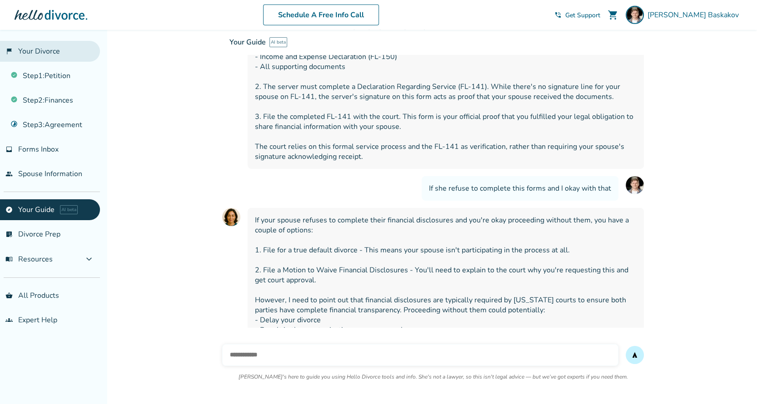
click at [34, 51] on link "flag_2 Your Divorce" at bounding box center [50, 51] width 100 height 21
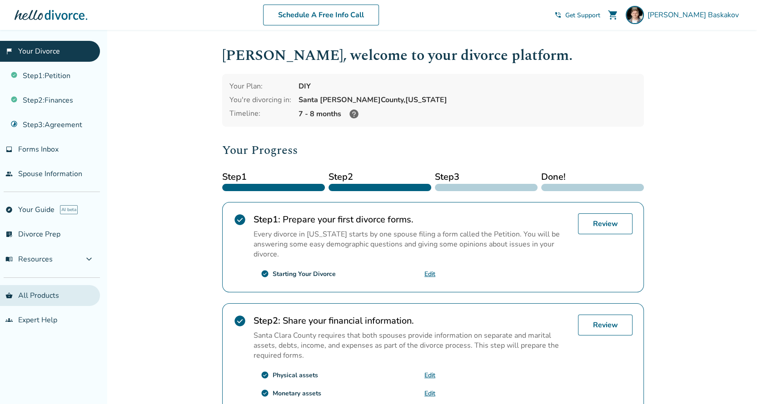
click at [42, 295] on link "shopping_basket All Products" at bounding box center [50, 295] width 100 height 21
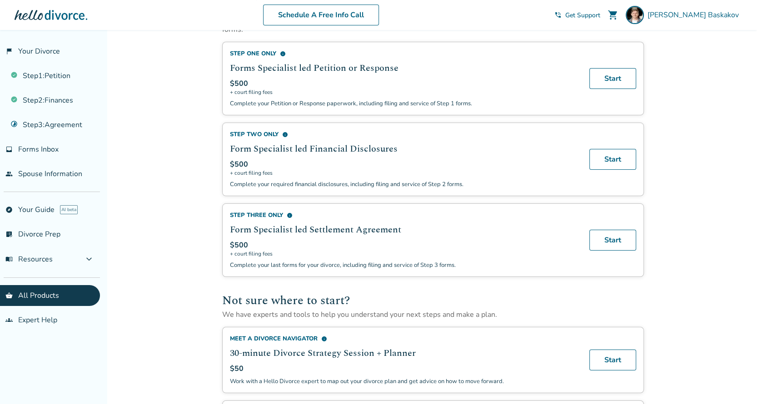
scroll to position [348, 0]
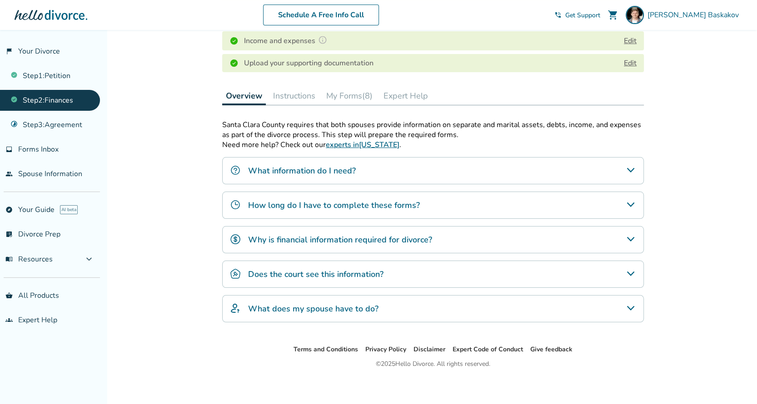
scroll to position [212, 0]
click at [353, 96] on button "My Forms (8)" at bounding box center [350, 95] width 54 height 18
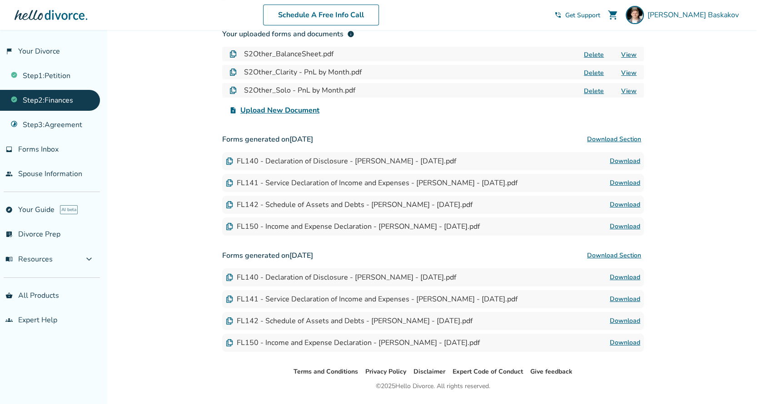
scroll to position [361, 0]
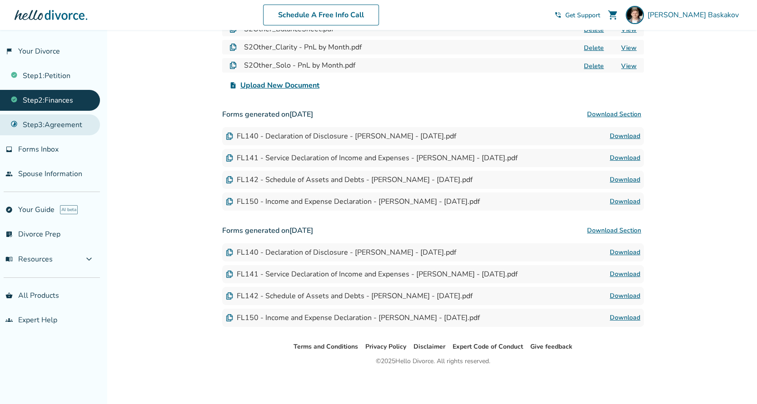
click at [46, 121] on link "Step 3 : Agreement" at bounding box center [50, 124] width 100 height 21
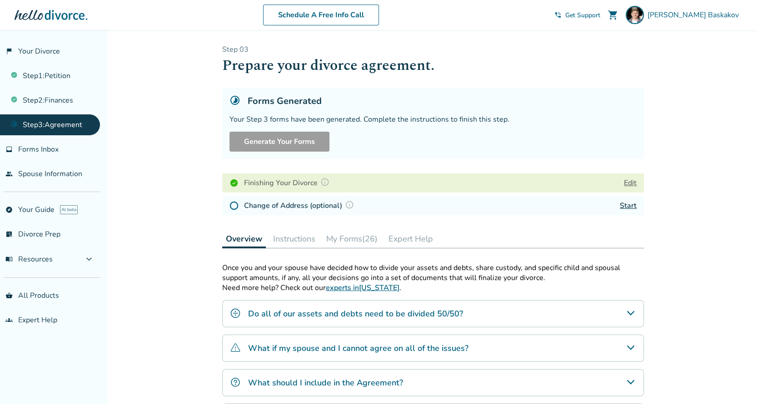
click at [360, 239] on button "My Forms (26)" at bounding box center [352, 239] width 59 height 18
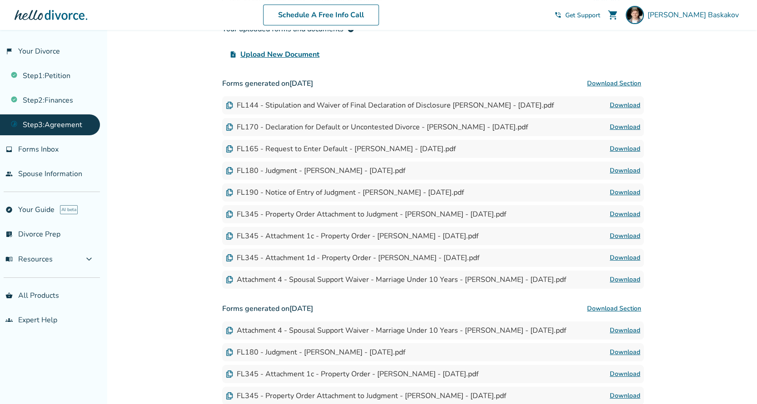
scroll to position [273, 0]
click at [191, 65] on div "Added to cart Step 0 3 Prepare your divorce agreement. Forms Generated Your Ste…" at bounding box center [378, 309] width 757 height 1104
click at [627, 103] on link "Download" at bounding box center [625, 105] width 30 height 11
click at [623, 146] on link "Download" at bounding box center [625, 149] width 30 height 11
click at [620, 124] on link "Download" at bounding box center [625, 127] width 30 height 11
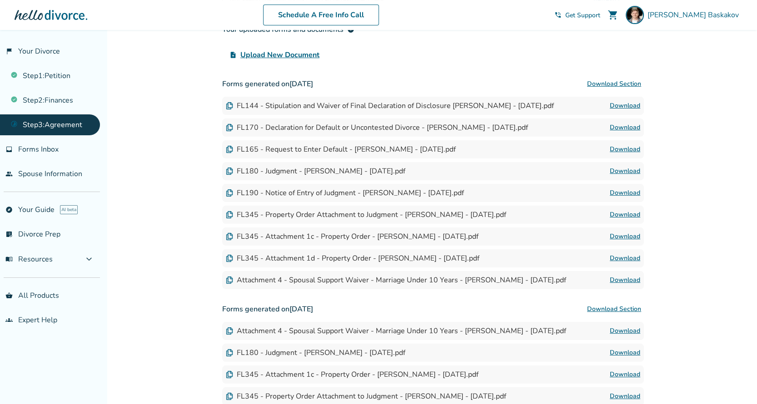
click at [632, 169] on link "Download" at bounding box center [625, 171] width 30 height 11
click at [629, 188] on link "Download" at bounding box center [625, 193] width 30 height 11
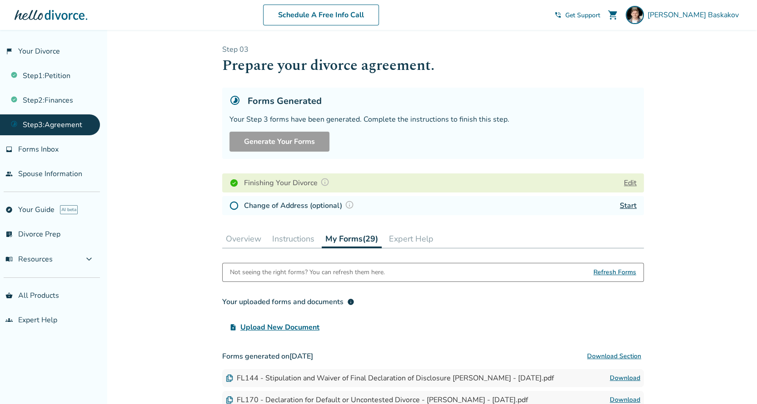
scroll to position [0, 0]
drag, startPoint x: 292, startPoint y: 239, endPoint x: 297, endPoint y: 239, distance: 5.0
click at [292, 239] on button "Instructions" at bounding box center [294, 239] width 50 height 18
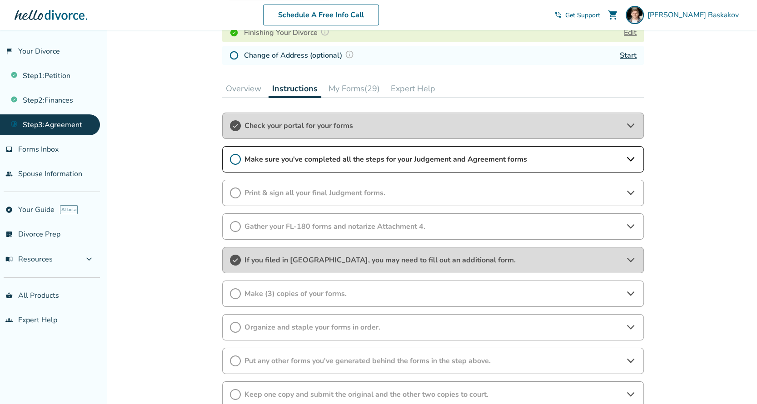
scroll to position [151, 0]
click at [432, 162] on span "Make sure you've completed all the steps for your Judgement and Agreement forms" at bounding box center [432, 159] width 377 height 10
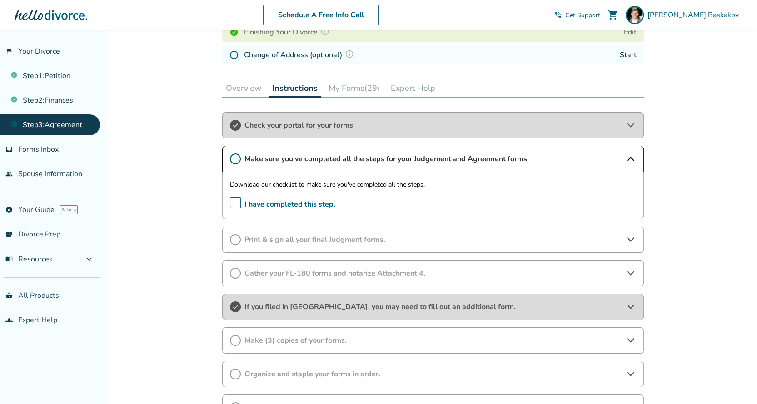
click at [235, 205] on span "I have completed this step." at bounding box center [282, 205] width 105 height 14
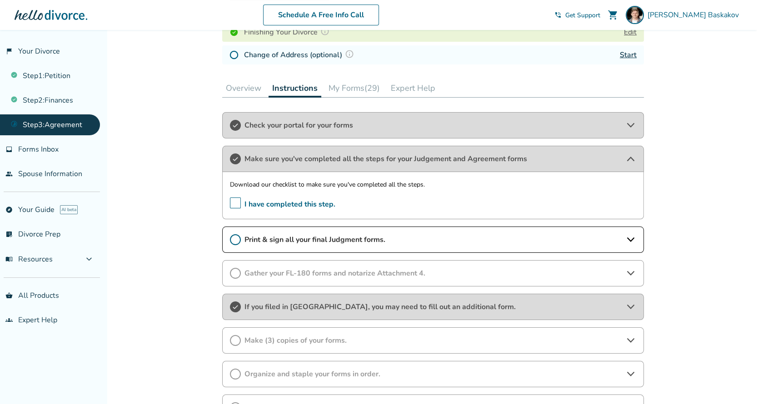
click at [329, 239] on span "Print & sign all your final Judgment forms." at bounding box center [432, 240] width 377 height 10
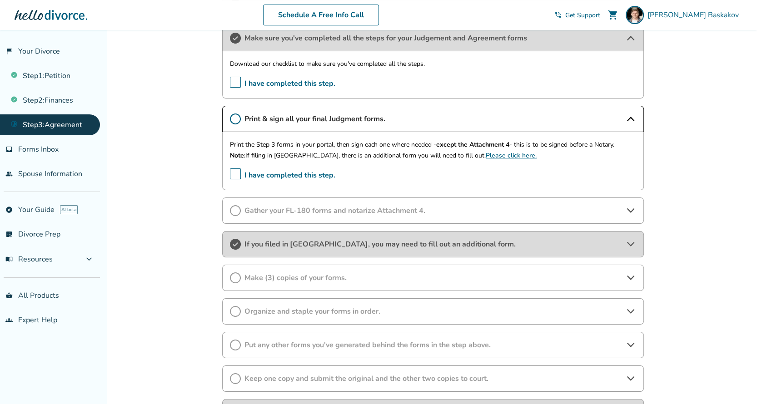
scroll to position [272, 0]
click at [234, 172] on span "I have completed this step." at bounding box center [282, 175] width 105 height 14
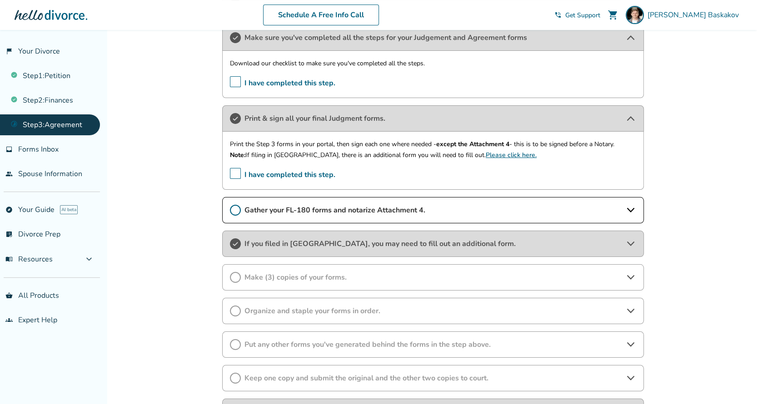
click at [355, 208] on span "Gather your FL-180 forms and notarize Attachment 4." at bounding box center [432, 210] width 377 height 10
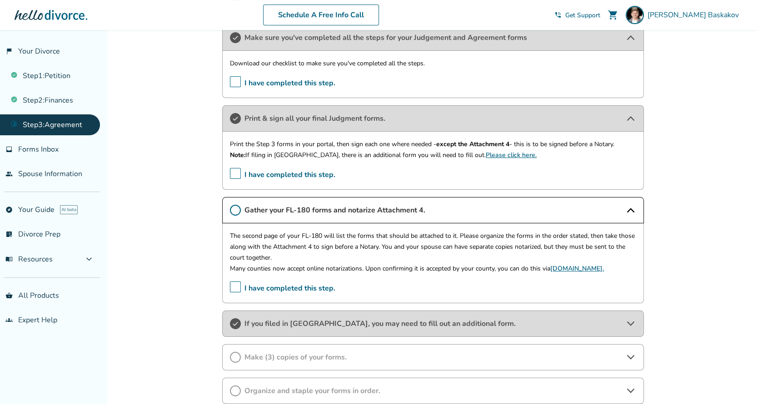
click at [573, 265] on link "[DOMAIN_NAME]." at bounding box center [577, 268] width 54 height 9
click at [237, 285] on span "I have completed this step." at bounding box center [282, 289] width 105 height 14
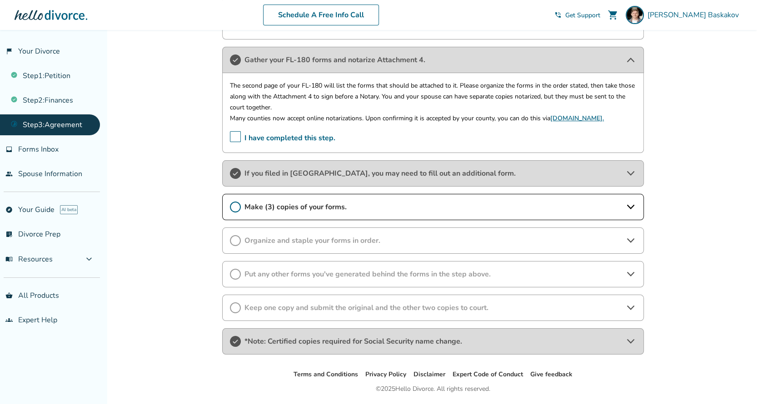
scroll to position [423, 0]
click at [334, 202] on span "Make (3) copies of your forms." at bounding box center [432, 207] width 377 height 10
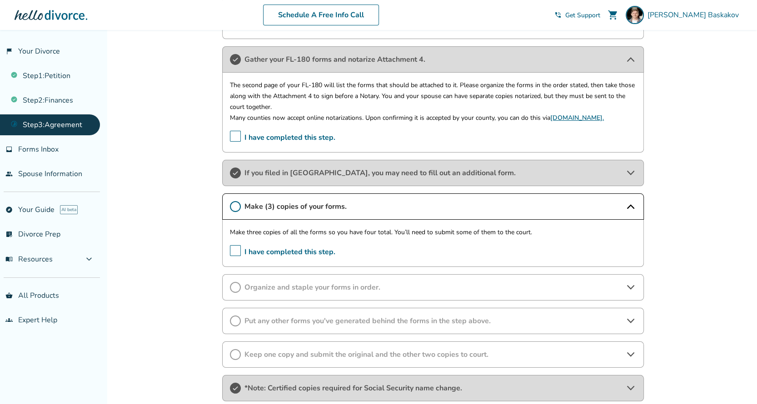
click at [240, 249] on span "I have completed this step." at bounding box center [282, 252] width 105 height 14
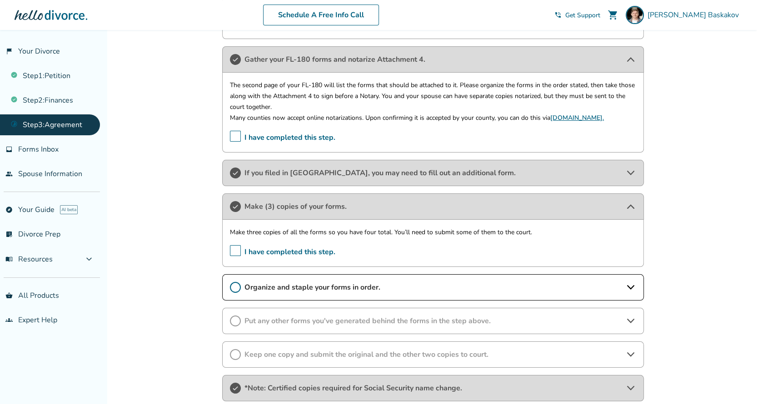
click at [299, 285] on span "Organize and staple your forms in order." at bounding box center [432, 288] width 377 height 10
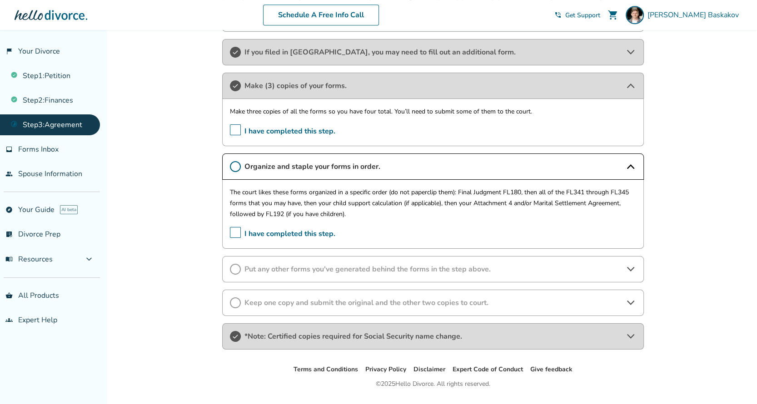
scroll to position [544, 0]
click at [229, 230] on div "The court likes these forms organized in a specific order (do not paperclip the…" at bounding box center [433, 213] width 422 height 69
click at [234, 230] on span "I have completed this step." at bounding box center [282, 234] width 105 height 14
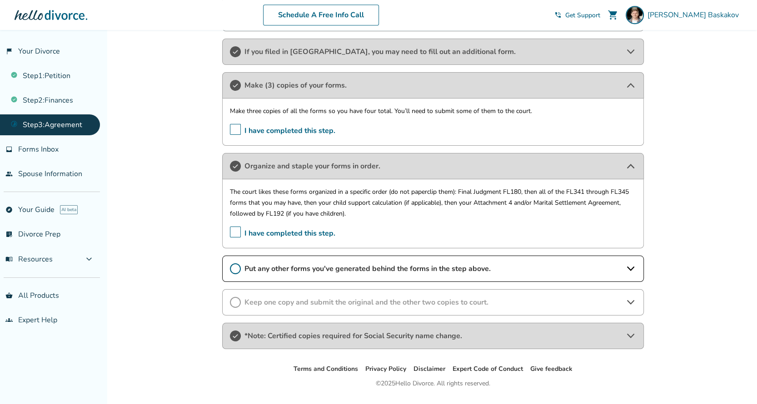
click at [379, 268] on span "Put any other forms you've generated behind the forms in the step above." at bounding box center [432, 269] width 377 height 10
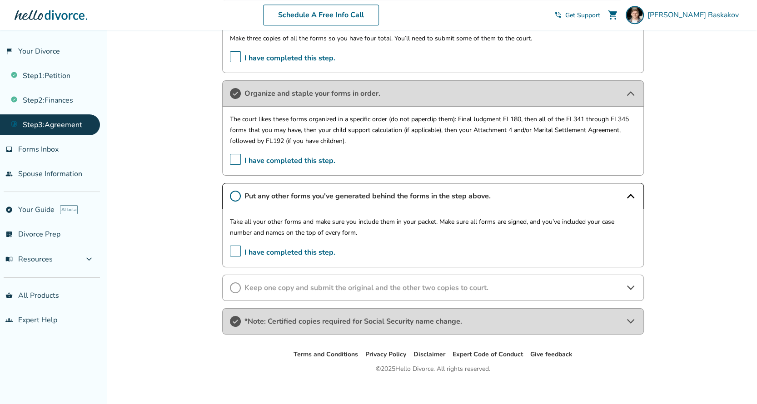
scroll to position [624, 0]
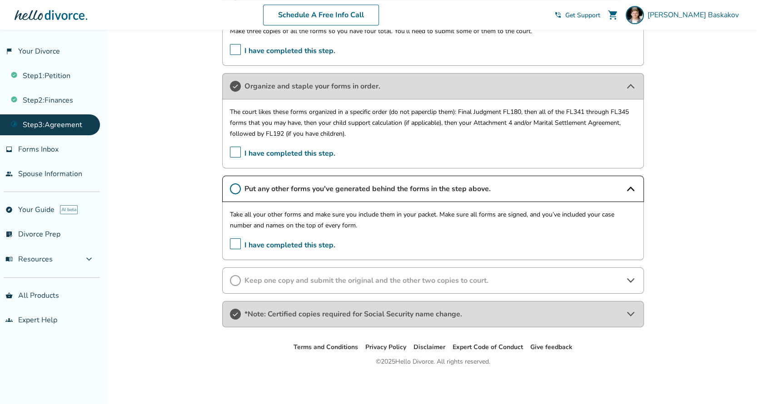
click at [234, 241] on span "I have completed this step." at bounding box center [282, 246] width 105 height 14
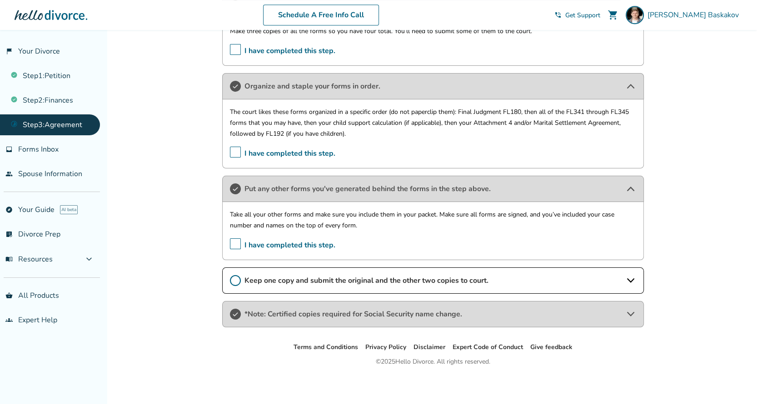
click at [296, 277] on span "Keep one copy and submit the original and the other two copies to court." at bounding box center [432, 281] width 377 height 10
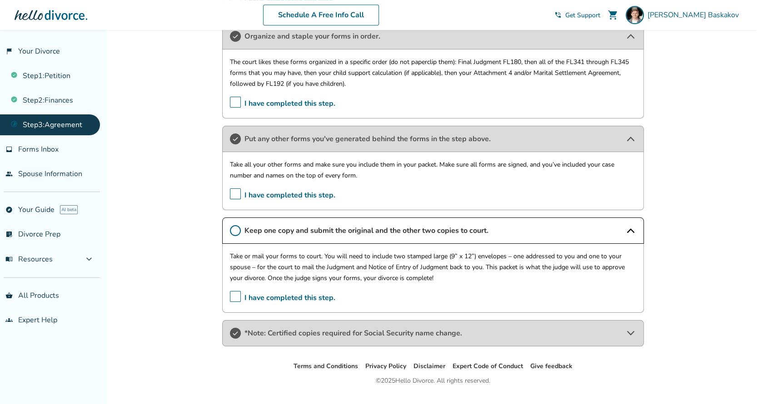
scroll to position [693, 0]
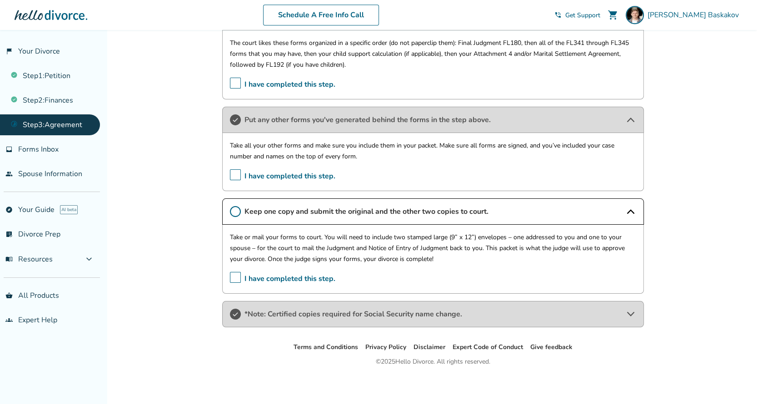
drag, startPoint x: 477, startPoint y: 242, endPoint x: 480, endPoint y: 261, distance: 19.3
click at [480, 261] on p "Take or mail your forms to court. You will need to include two stamped large (9…" at bounding box center [433, 248] width 406 height 33
drag, startPoint x: 485, startPoint y: 249, endPoint x: 484, endPoint y: 270, distance: 20.5
click at [484, 270] on div "Take or mail your forms to court. You will need to include two stamped large (9…" at bounding box center [433, 259] width 422 height 69
click at [231, 274] on span "I have completed this step." at bounding box center [282, 279] width 105 height 14
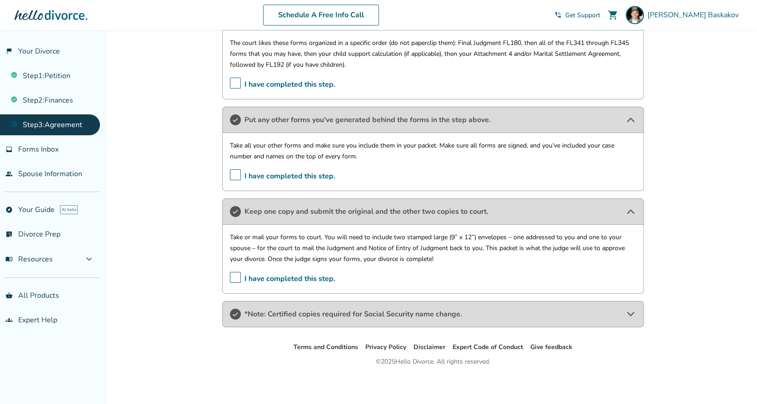
click at [418, 261] on p "Take or mail your forms to court. You will need to include two stamped large (9…" at bounding box center [433, 248] width 406 height 33
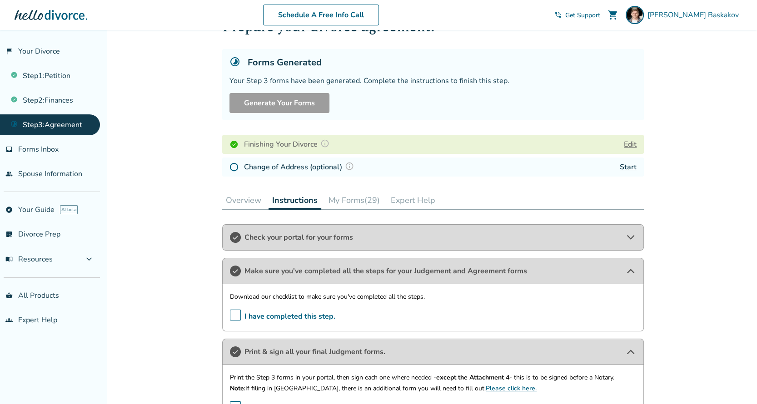
scroll to position [0, 0]
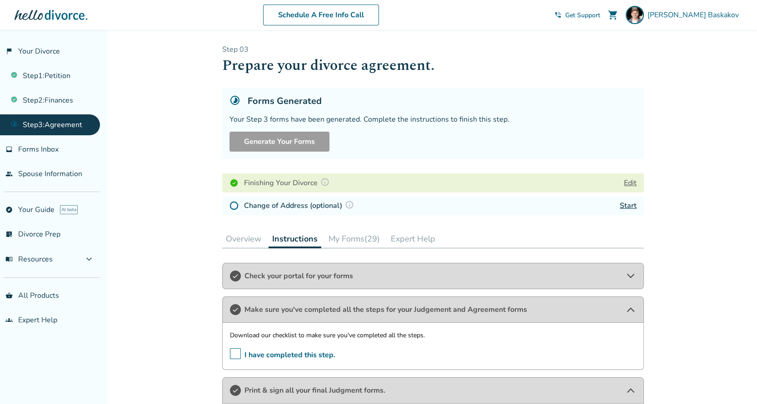
click at [349, 239] on button "My Forms (29)" at bounding box center [354, 239] width 59 height 18
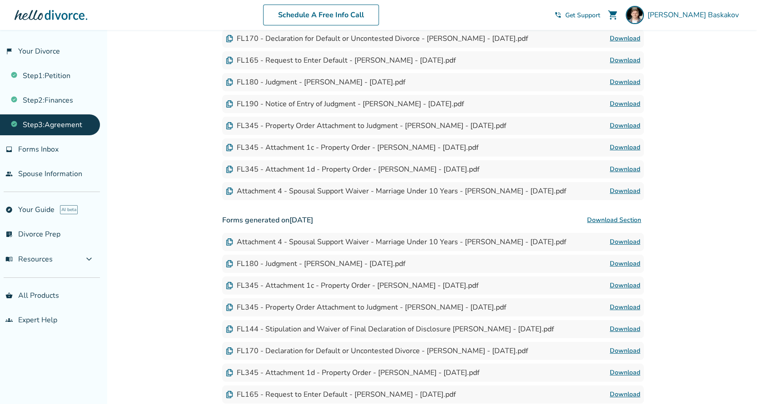
scroll to position [363, 0]
click at [626, 123] on link "Download" at bounding box center [625, 125] width 30 height 11
click at [631, 146] on link "Download" at bounding box center [625, 147] width 30 height 11
click at [629, 166] on link "Download" at bounding box center [625, 169] width 30 height 11
click at [627, 188] on link "Download" at bounding box center [625, 190] width 30 height 11
